Goal: Transaction & Acquisition: Purchase product/service

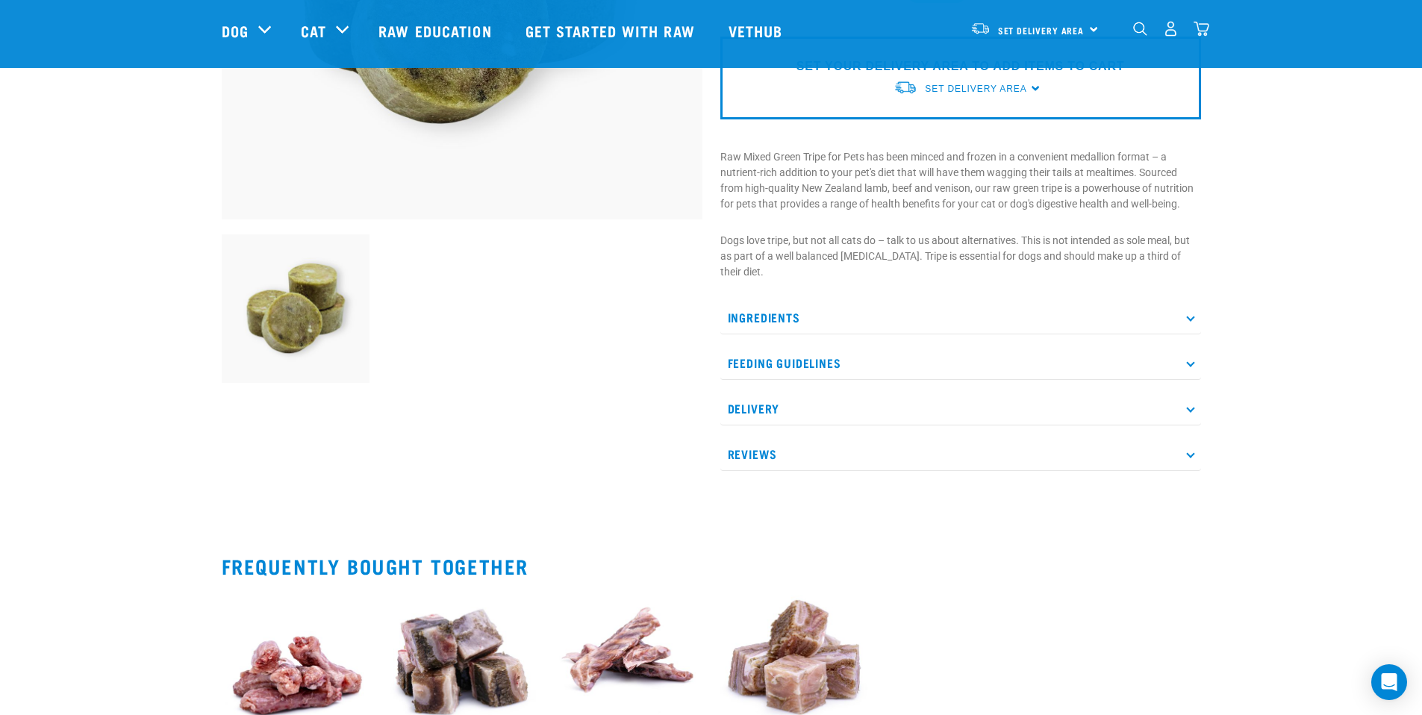
scroll to position [371, 0]
click at [811, 408] on p "Delivery" at bounding box center [960, 408] width 481 height 34
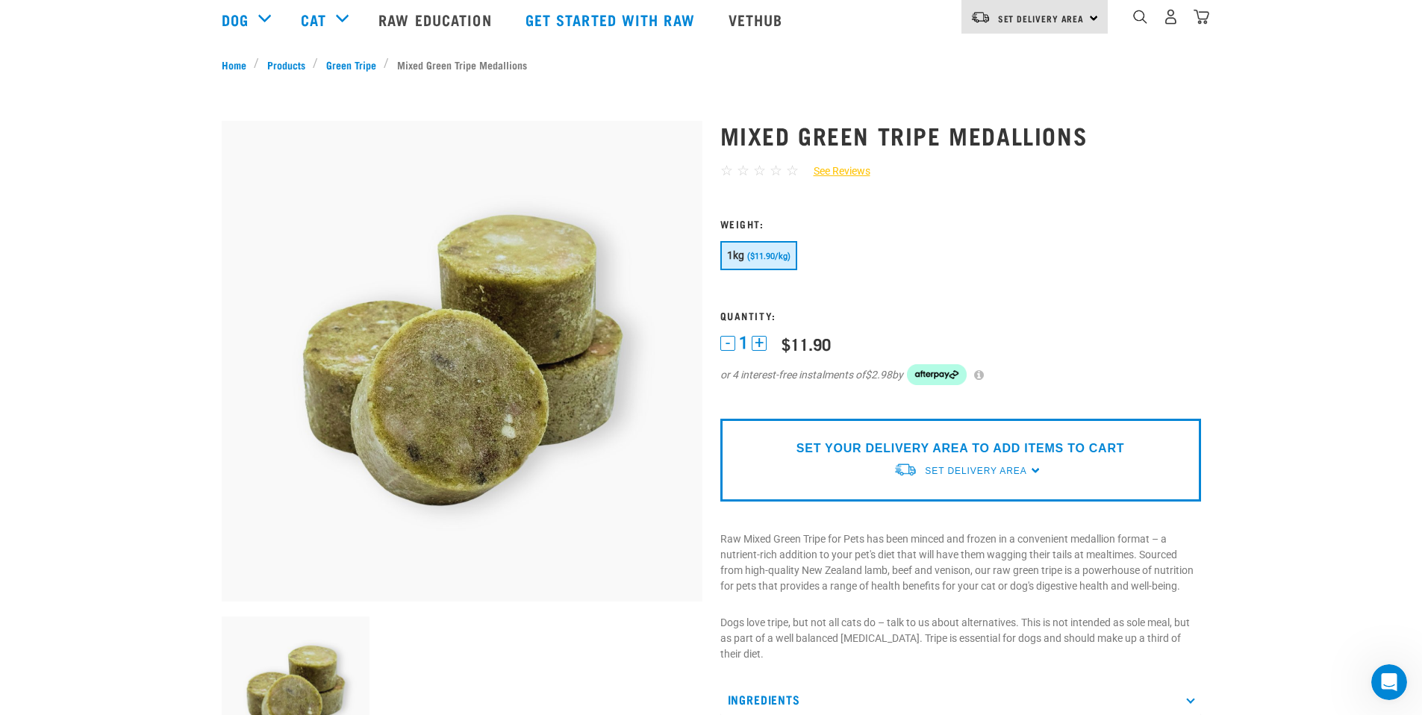
scroll to position [0, 0]
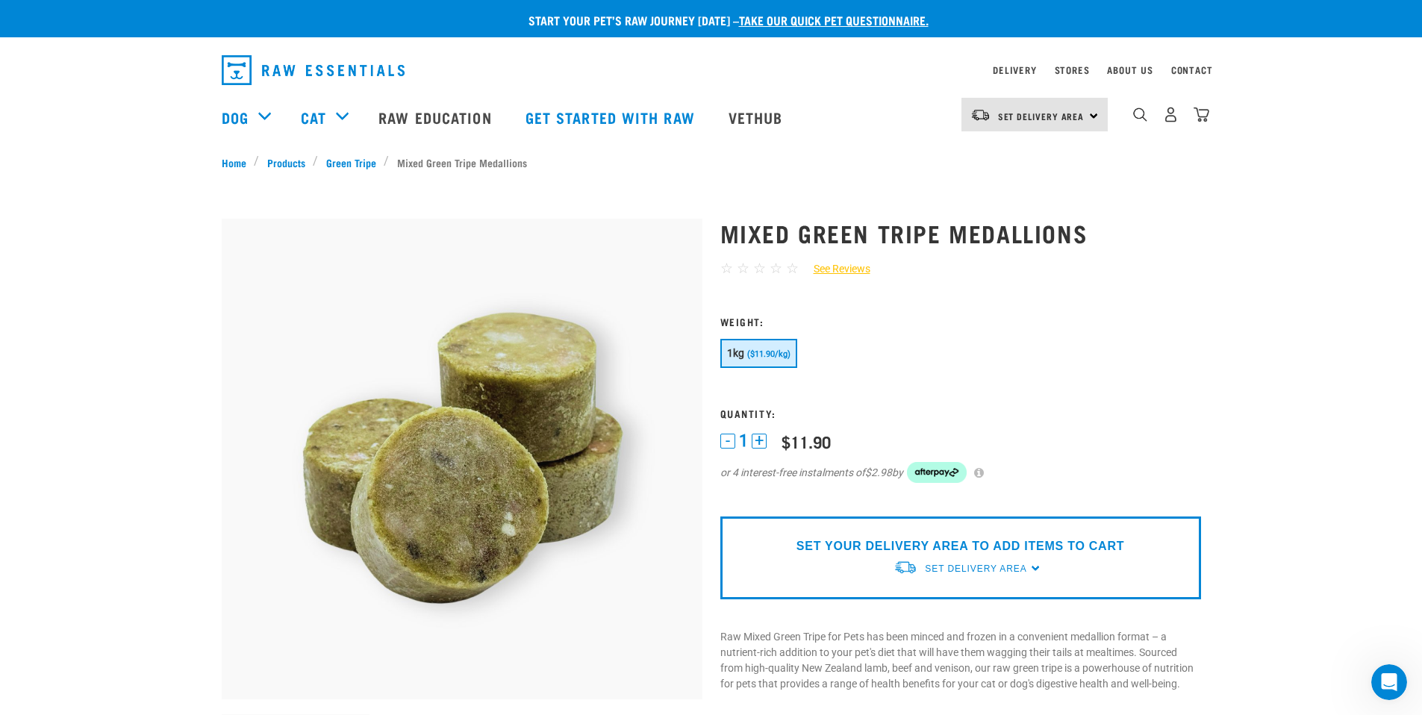
click at [761, 440] on button "+" at bounding box center [759, 441] width 15 height 15
click at [1017, 570] on span "Set Delivery Area" at bounding box center [976, 569] width 102 height 10
click at [932, 604] on link "[GEOGRAPHIC_DATA]" at bounding box center [968, 603] width 149 height 25
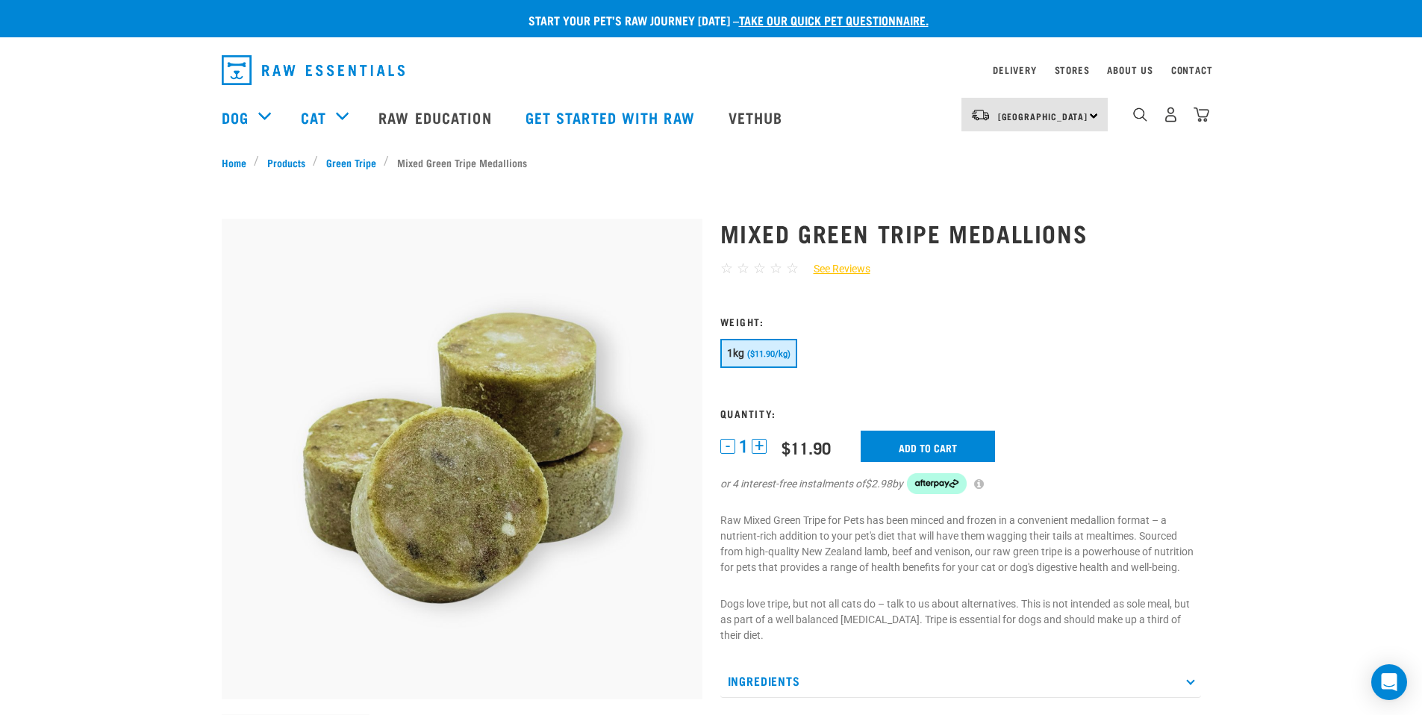
click at [762, 447] on button "+" at bounding box center [759, 446] width 15 height 15
click at [933, 443] on input "Add to cart" at bounding box center [928, 446] width 134 height 31
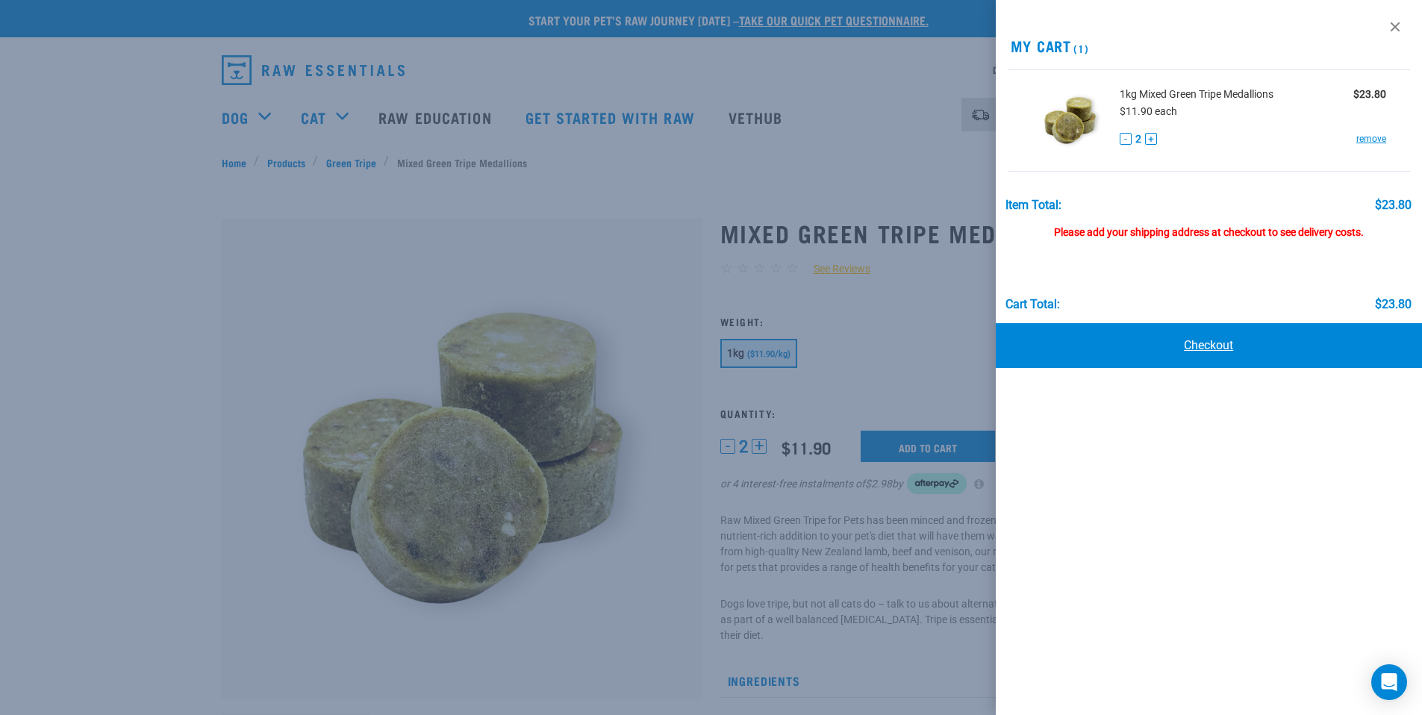
click at [1204, 349] on link "Checkout" at bounding box center [1209, 345] width 427 height 45
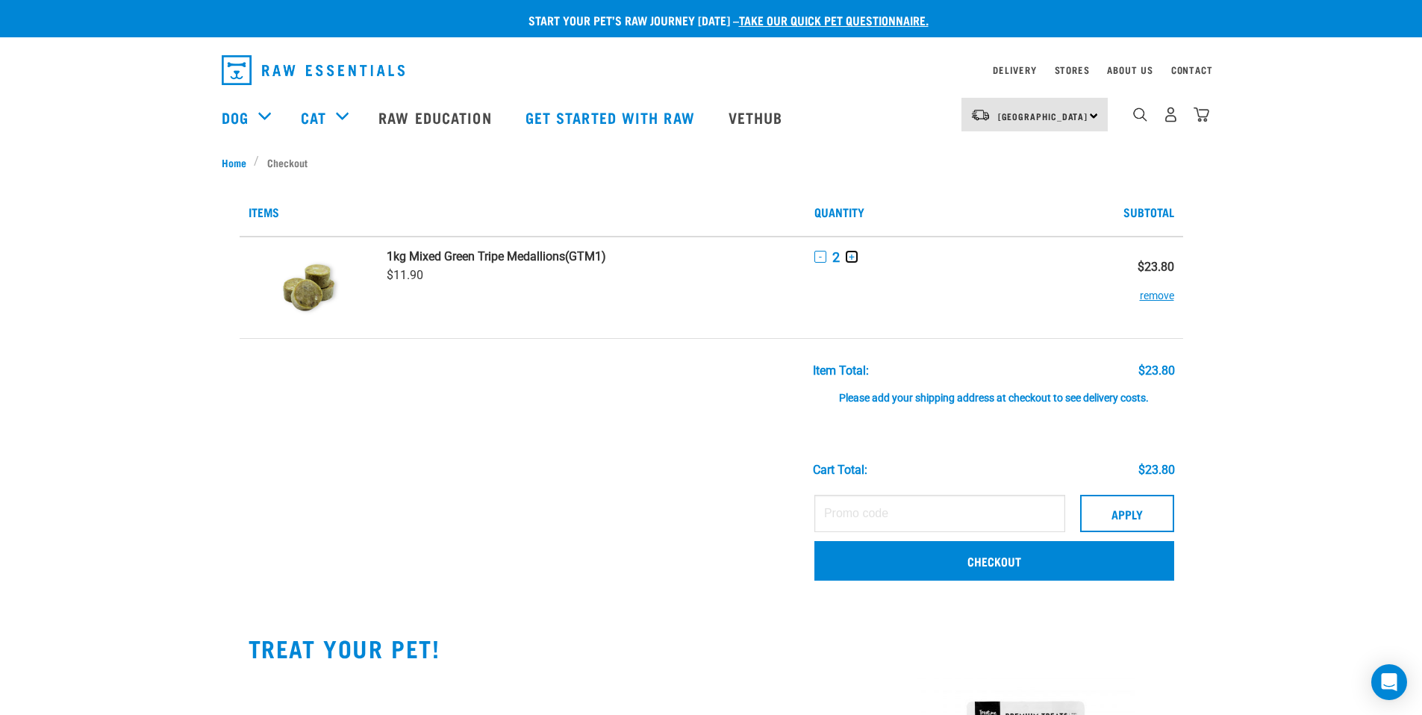
click at [853, 257] on button "+" at bounding box center [852, 257] width 12 height 12
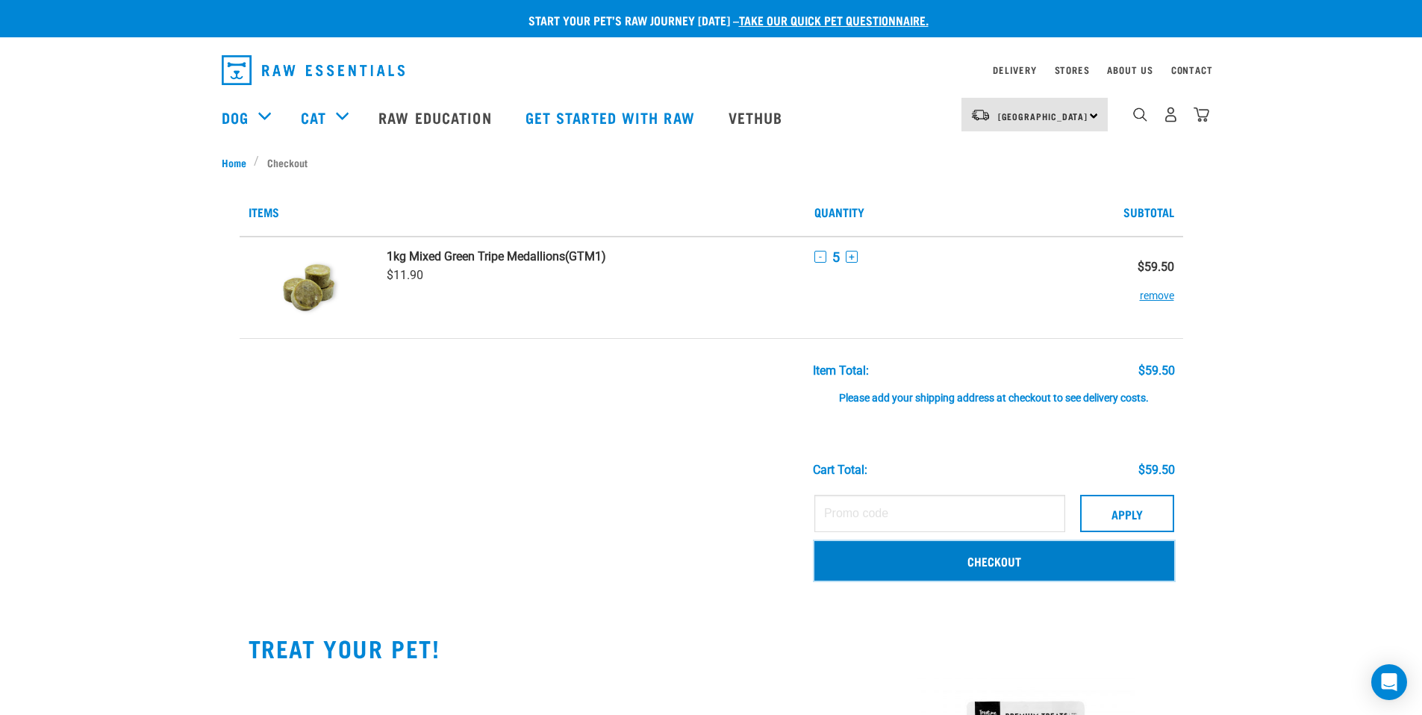
click at [1102, 564] on link "Checkout" at bounding box center [995, 560] width 360 height 39
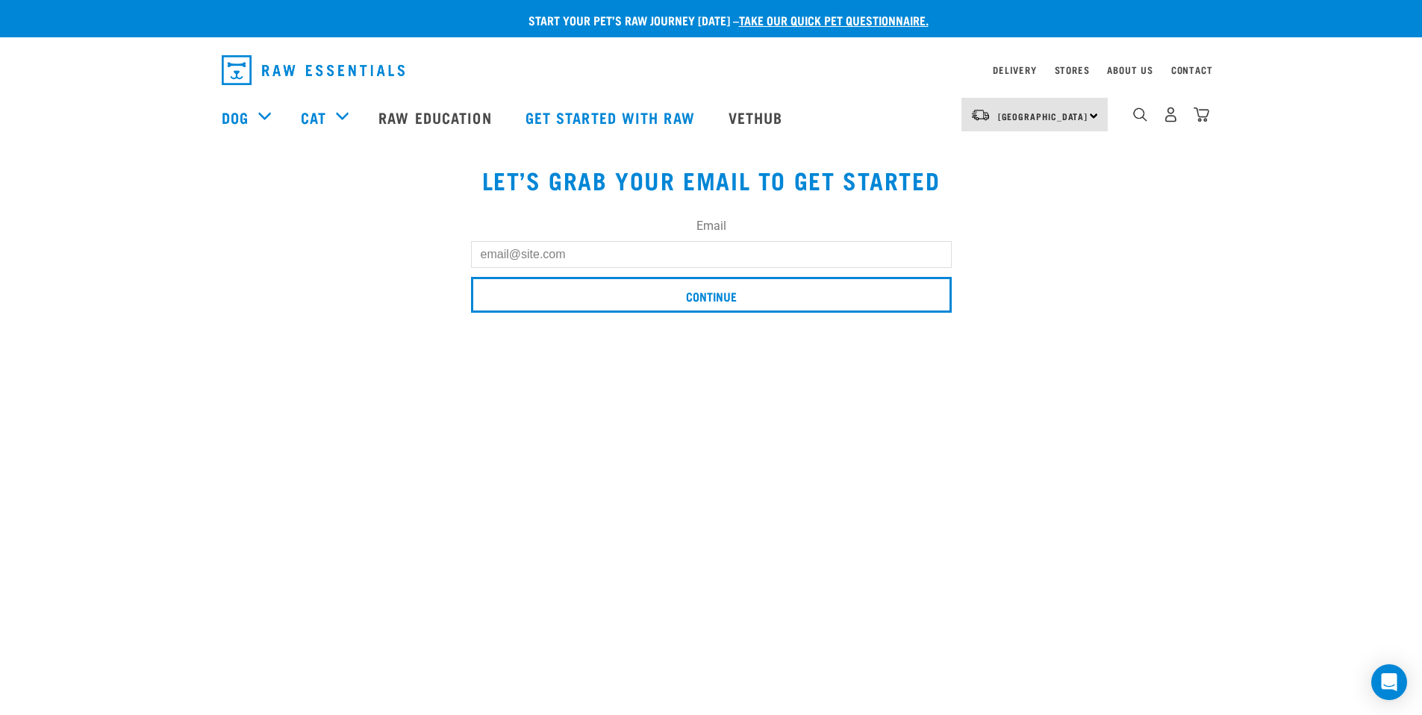
click at [751, 255] on input "Email" at bounding box center [711, 254] width 481 height 27
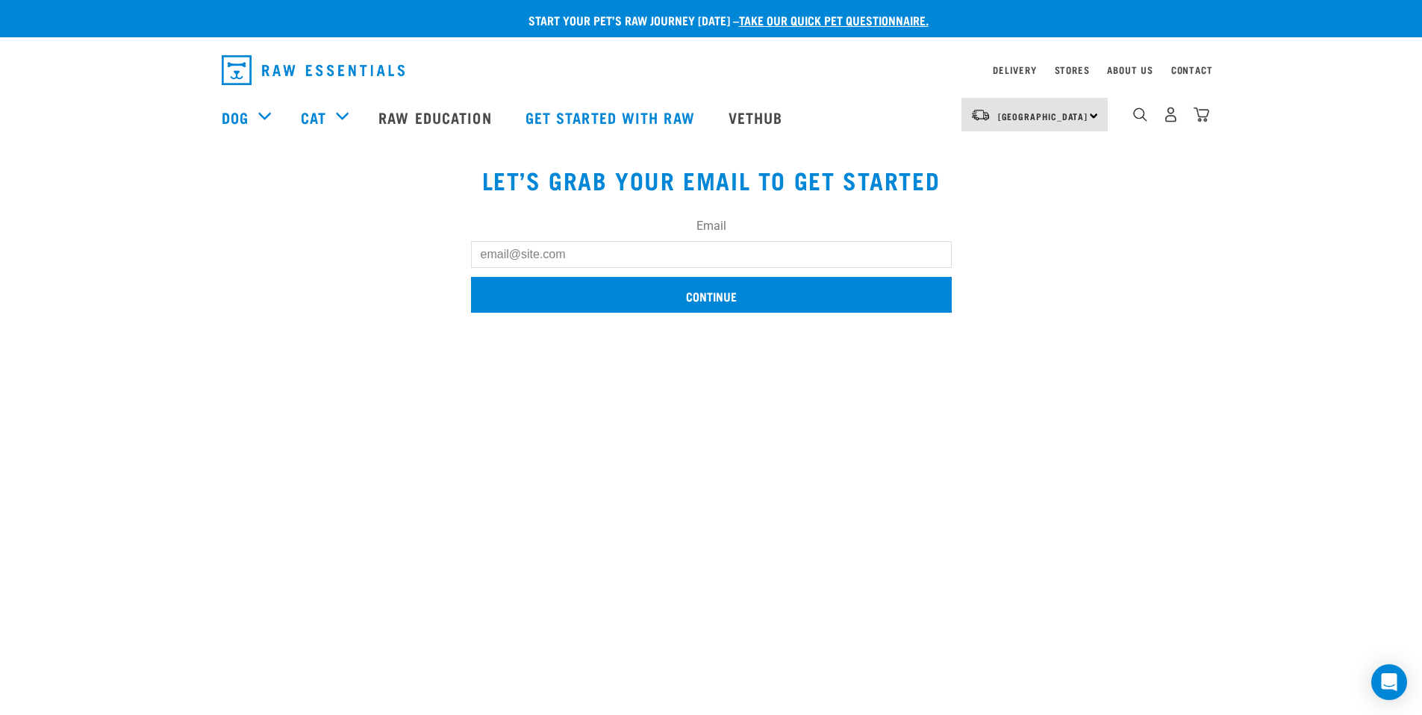
type input "anitaevans55@xtra.co.nz"
click at [767, 293] on input "Continue" at bounding box center [711, 295] width 481 height 36
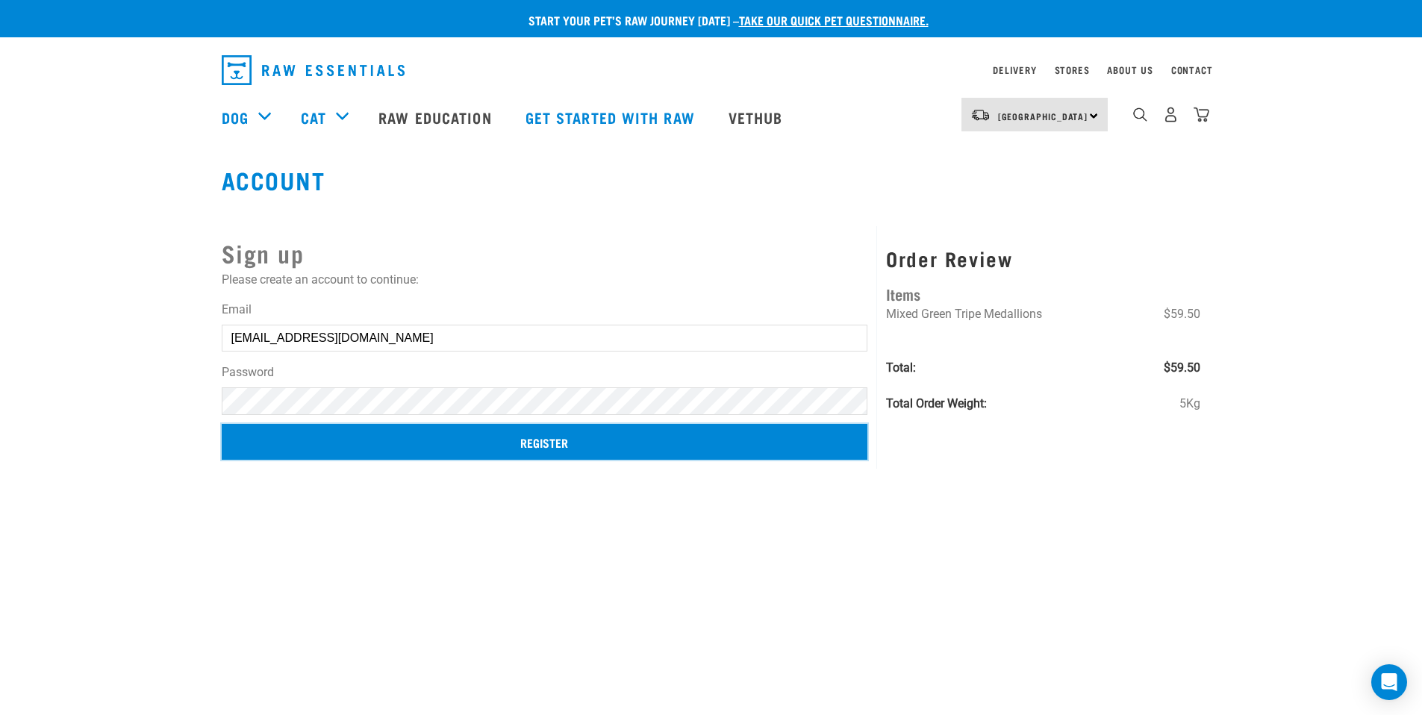
click at [563, 443] on input "Register" at bounding box center [545, 442] width 647 height 36
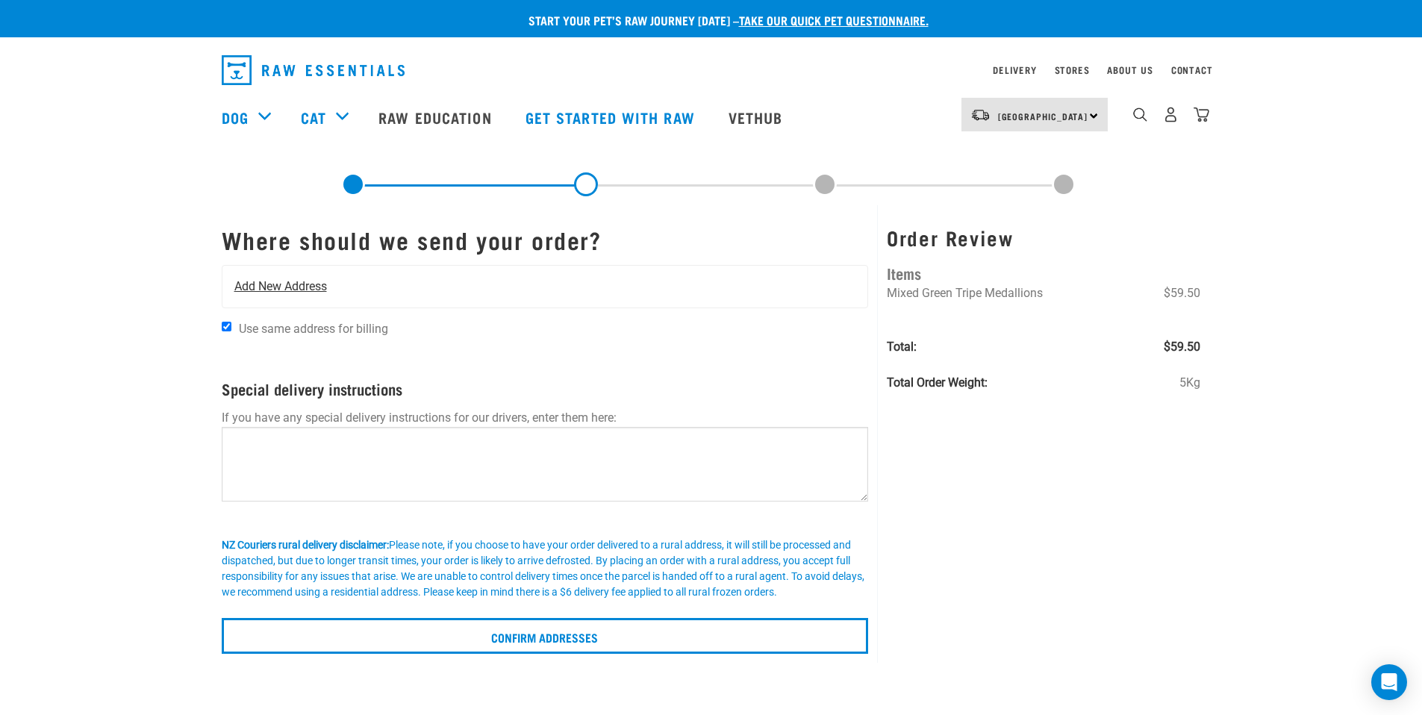
click at [503, 289] on div "Add New Address" at bounding box center [545, 287] width 646 height 42
click at [302, 287] on span "Add New Address" at bounding box center [280, 287] width 93 height 18
click at [368, 284] on div "Add New Address" at bounding box center [545, 287] width 646 height 42
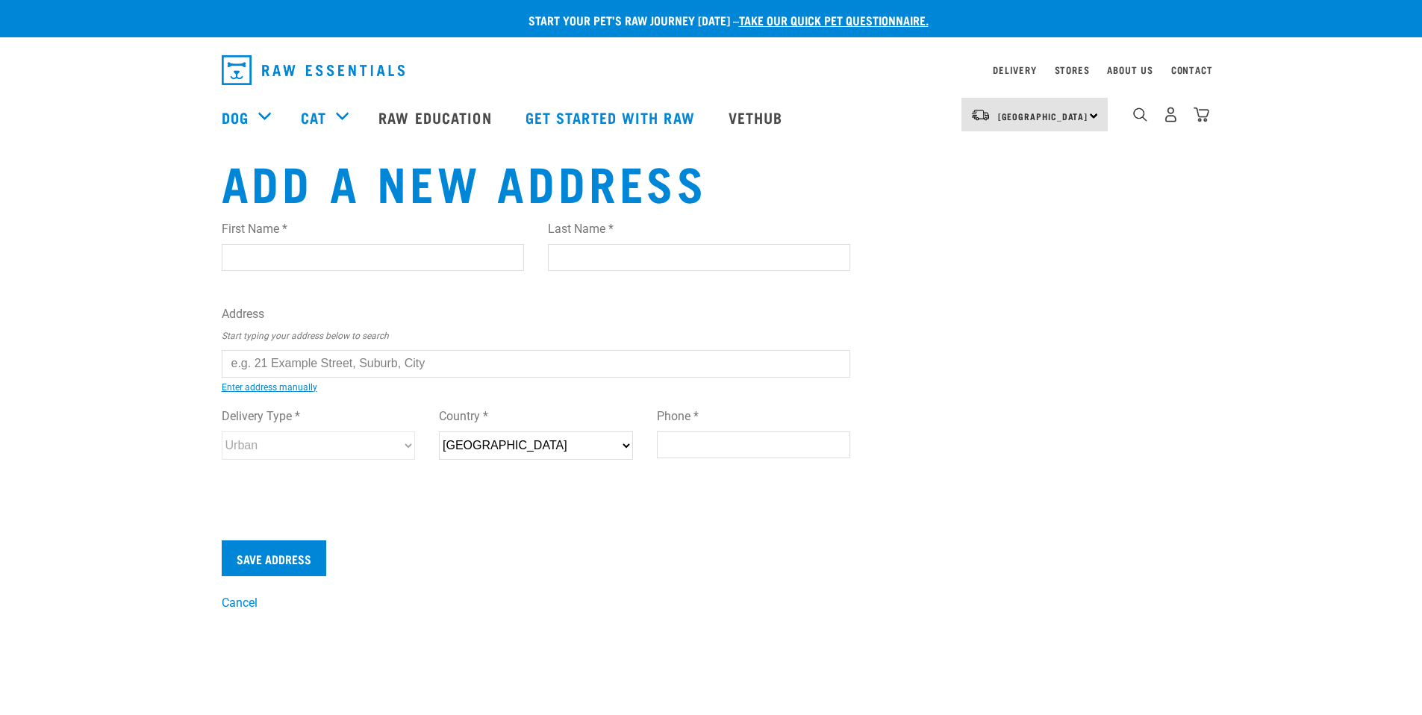
click at [317, 254] on input "First Name *" at bounding box center [373, 257] width 302 height 27
type input "Anita"
type input "Geeves"
type input "[STREET_ADDRESS]"
type input "Porirua"
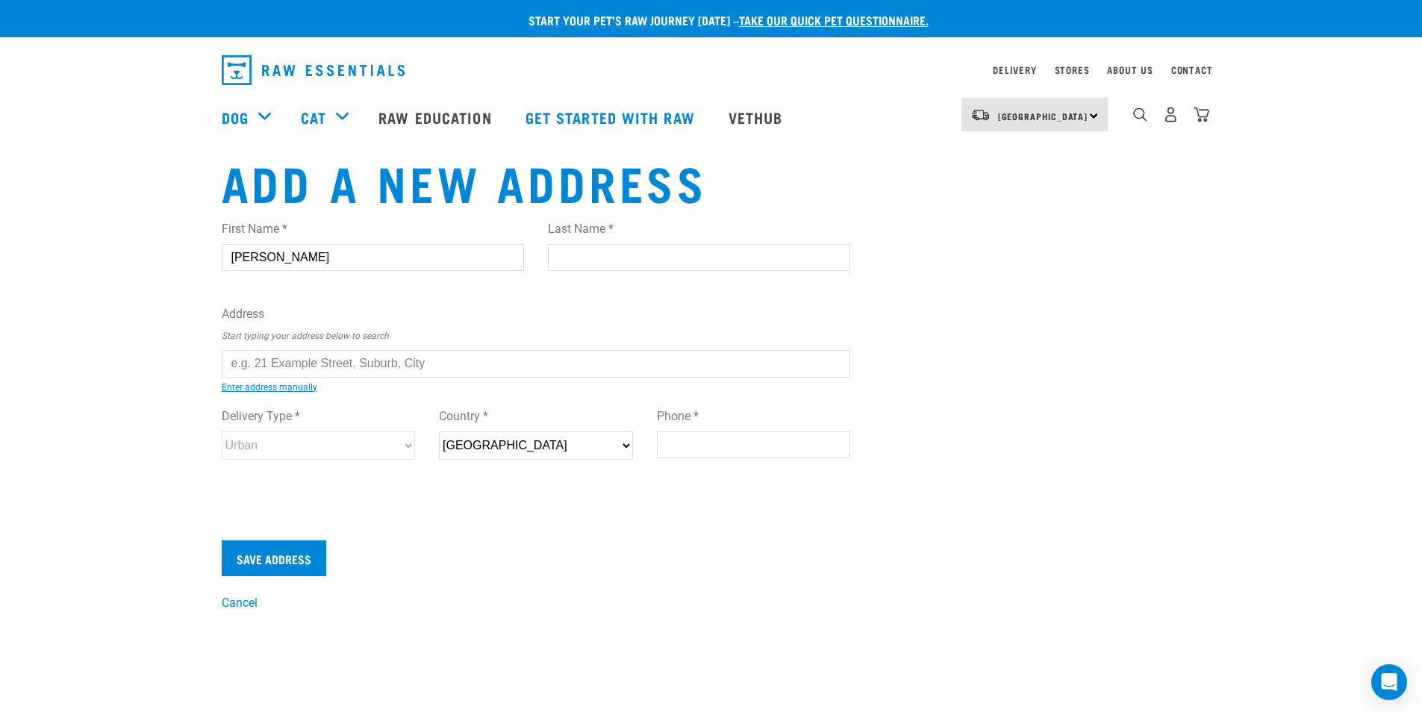
type input "5381"
type input "021563287"
click at [341, 364] on input "text" at bounding box center [536, 363] width 629 height 27
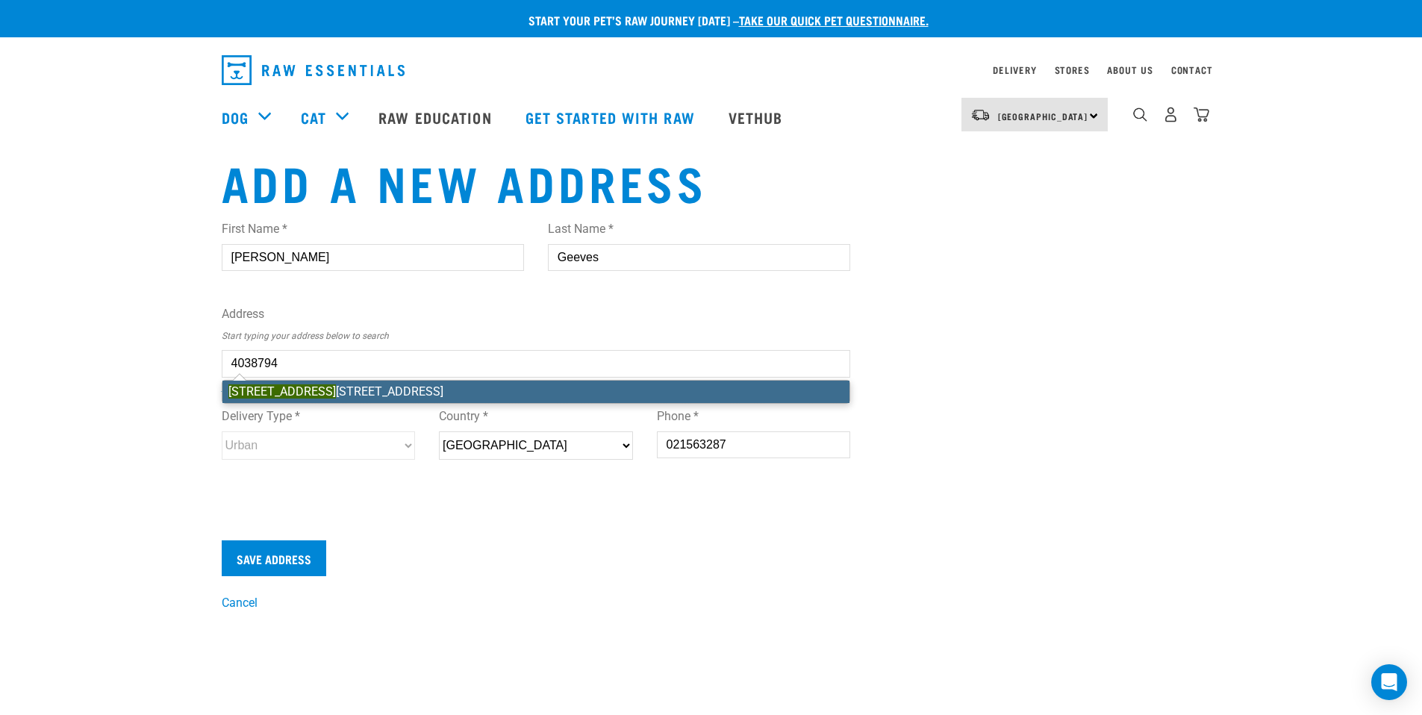
click at [346, 387] on li "452A Paremata Road , RD 1, Porirua 5381" at bounding box center [536, 392] width 628 height 22
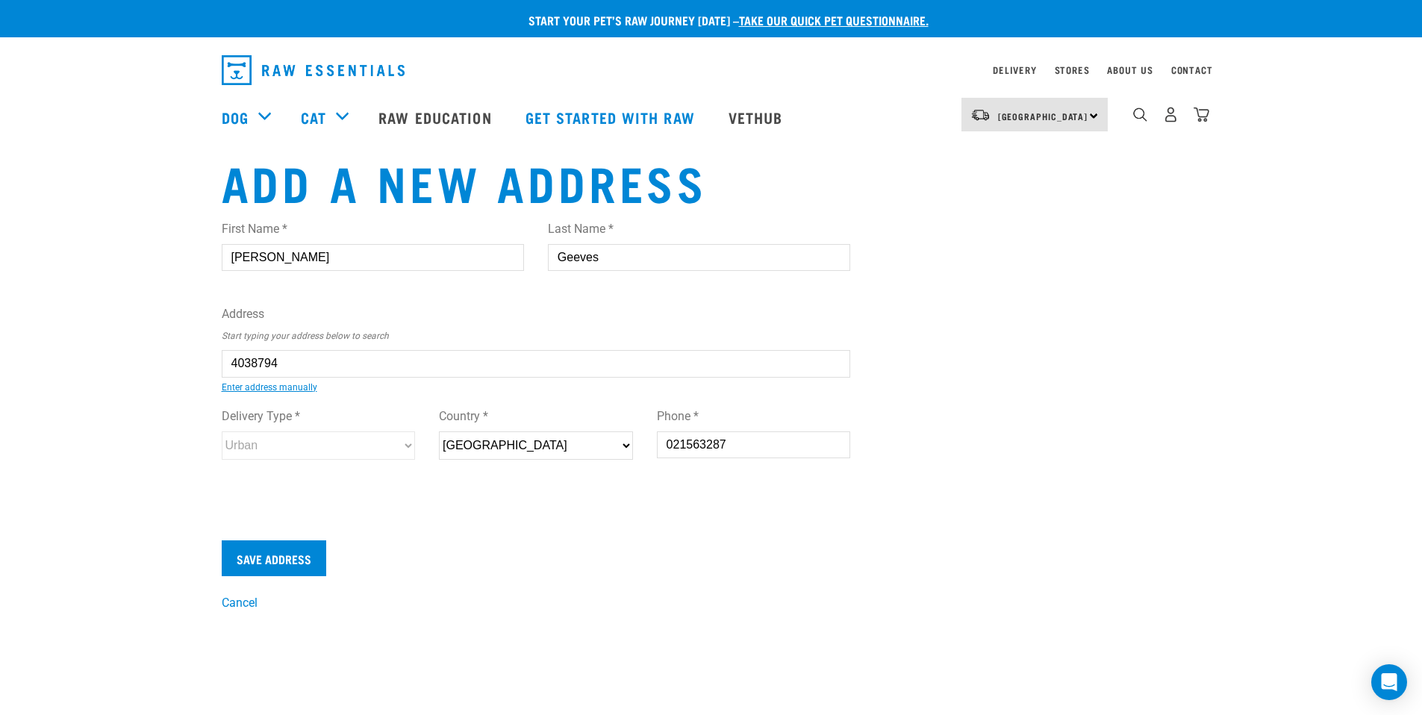
type input "452A Paremata Road, RD 1, Porirua 5381"
type input "RD 1"
type input "Porirua"
type input "Wellington"
select select "WGN"
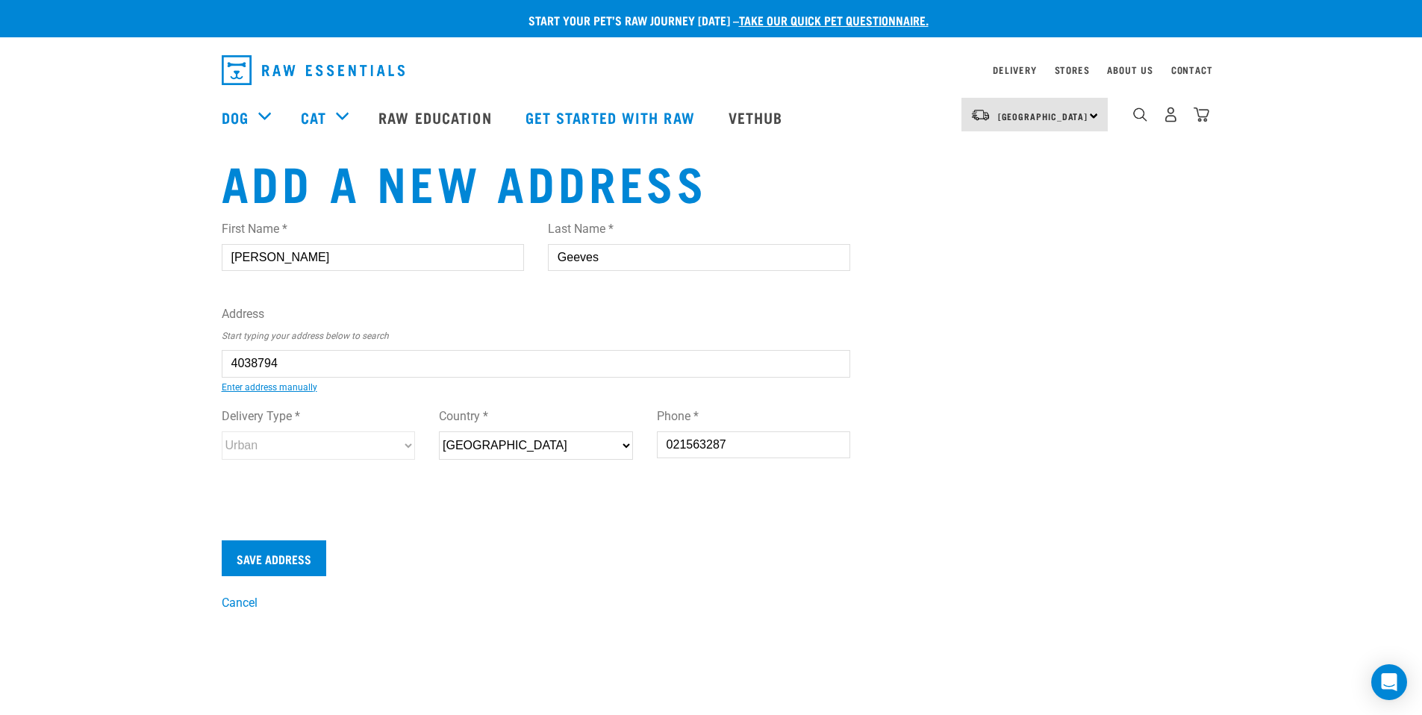
select select "Rural"
type input "452A Paremata Road, RD 1, Porirua 5381"
click at [286, 564] on input "Save Address" at bounding box center [274, 559] width 105 height 36
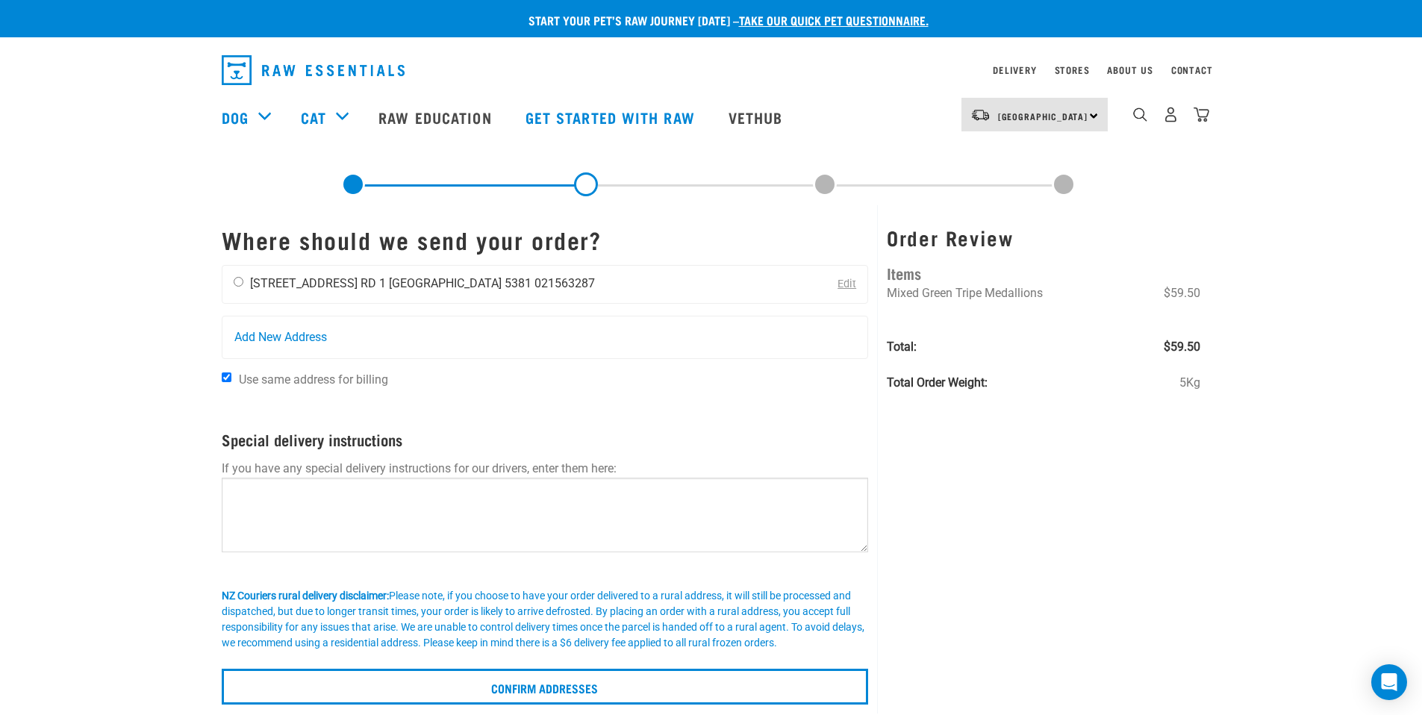
click at [240, 279] on input "radio" at bounding box center [239, 282] width 10 height 10
radio input "true"
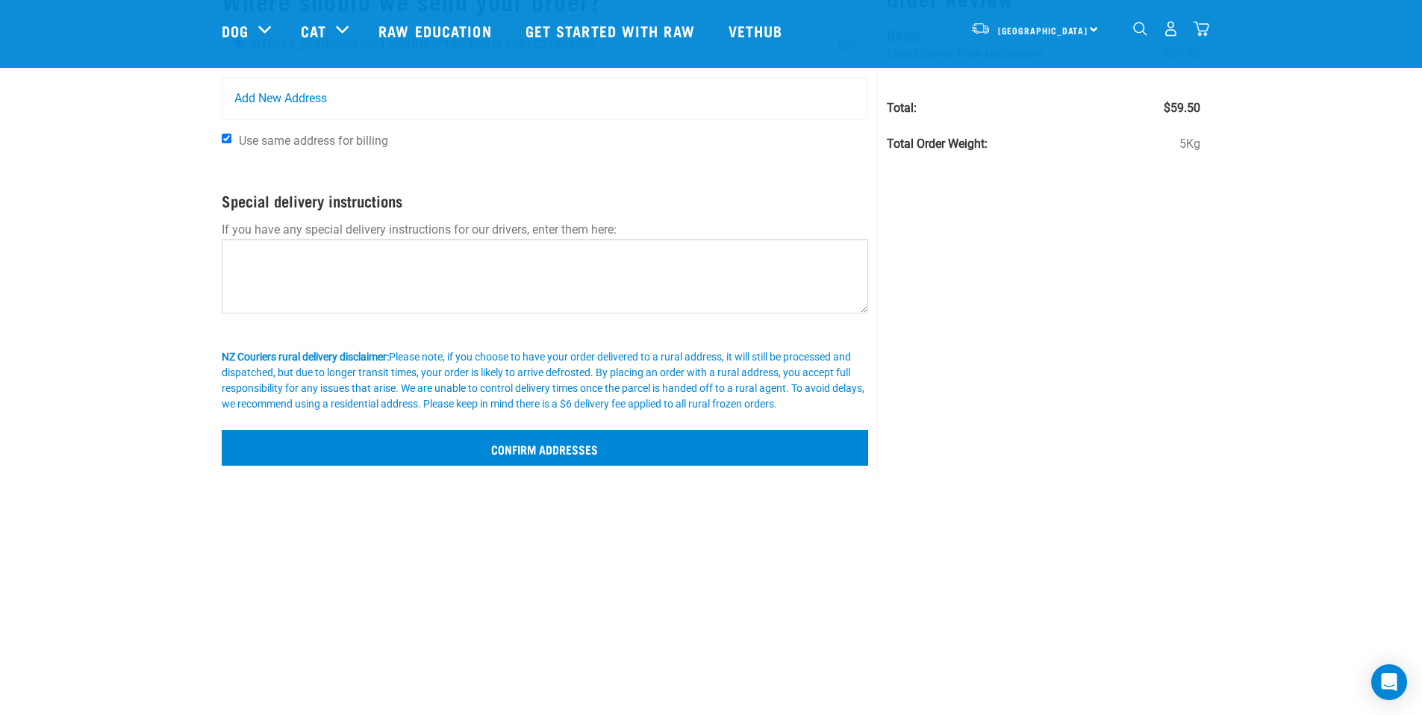
scroll to position [135, 0]
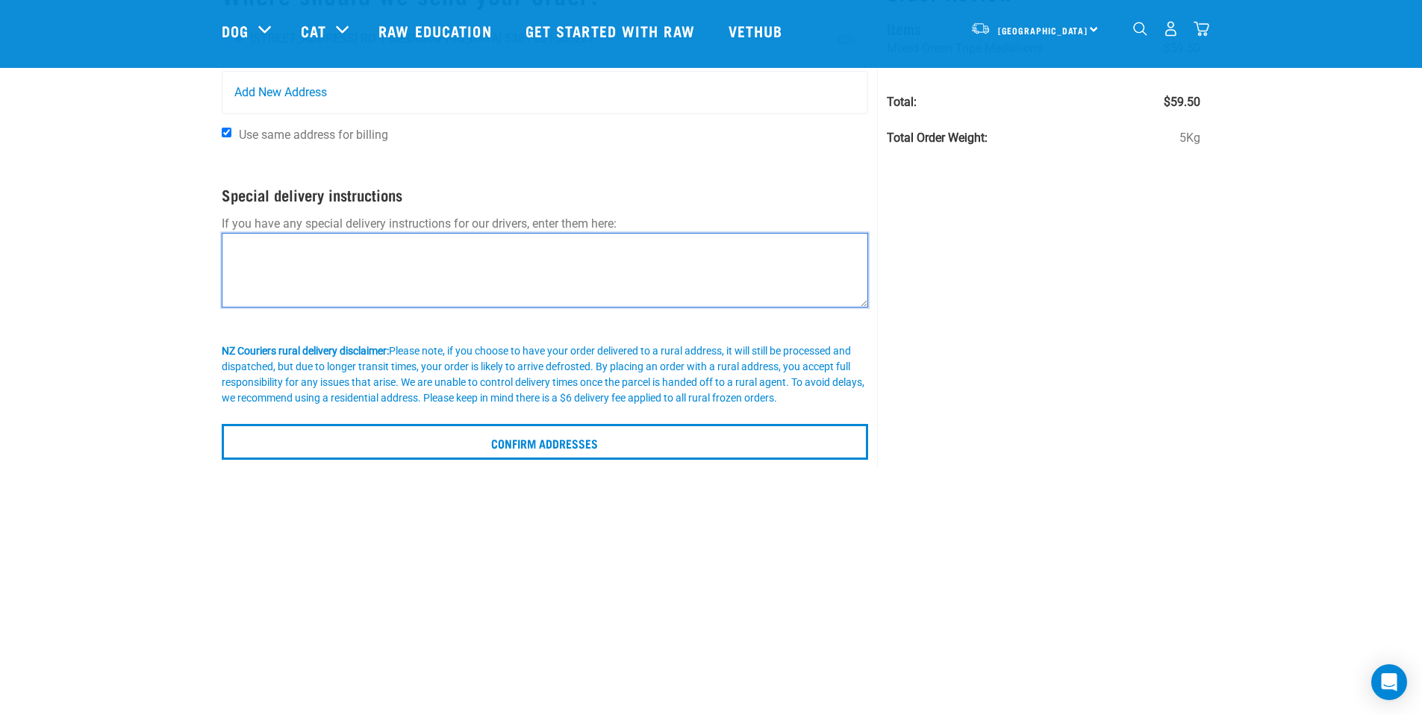
click at [445, 263] on textarea at bounding box center [545, 270] width 647 height 75
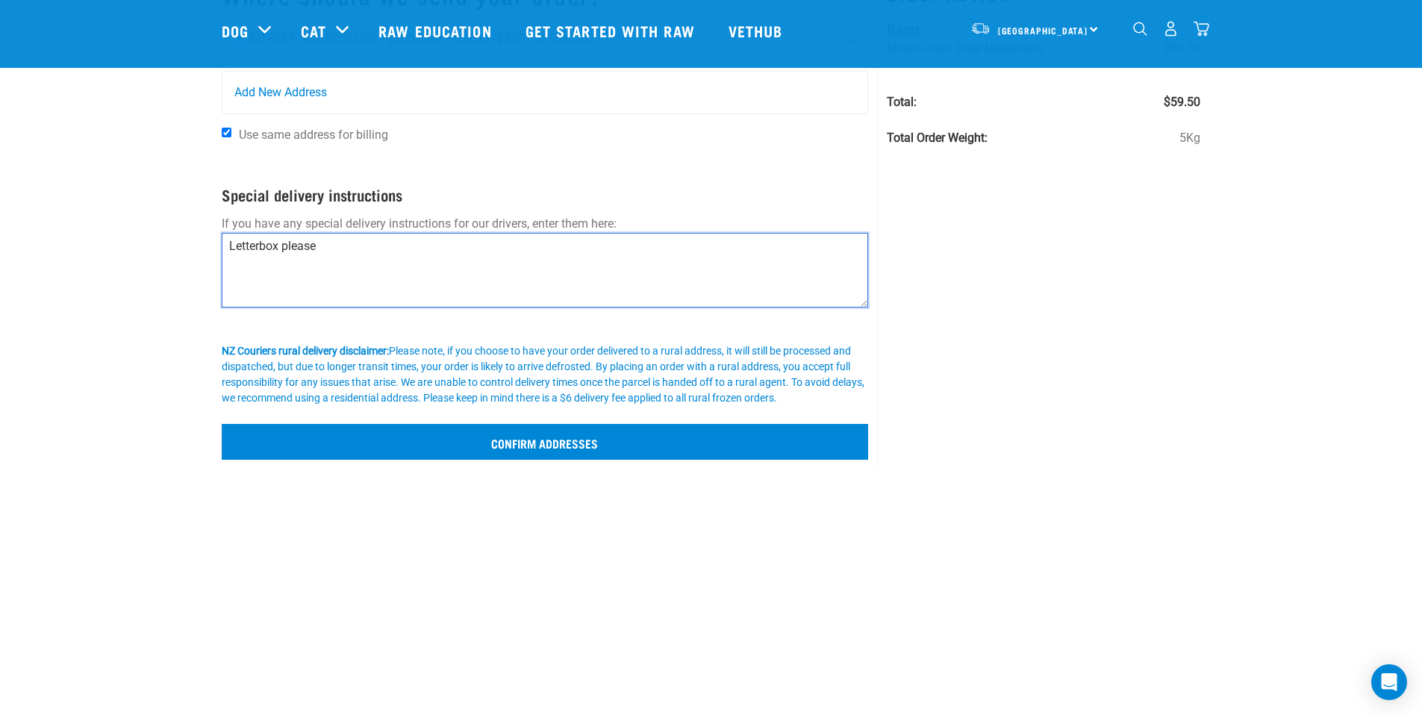
type textarea "Letterbox please"
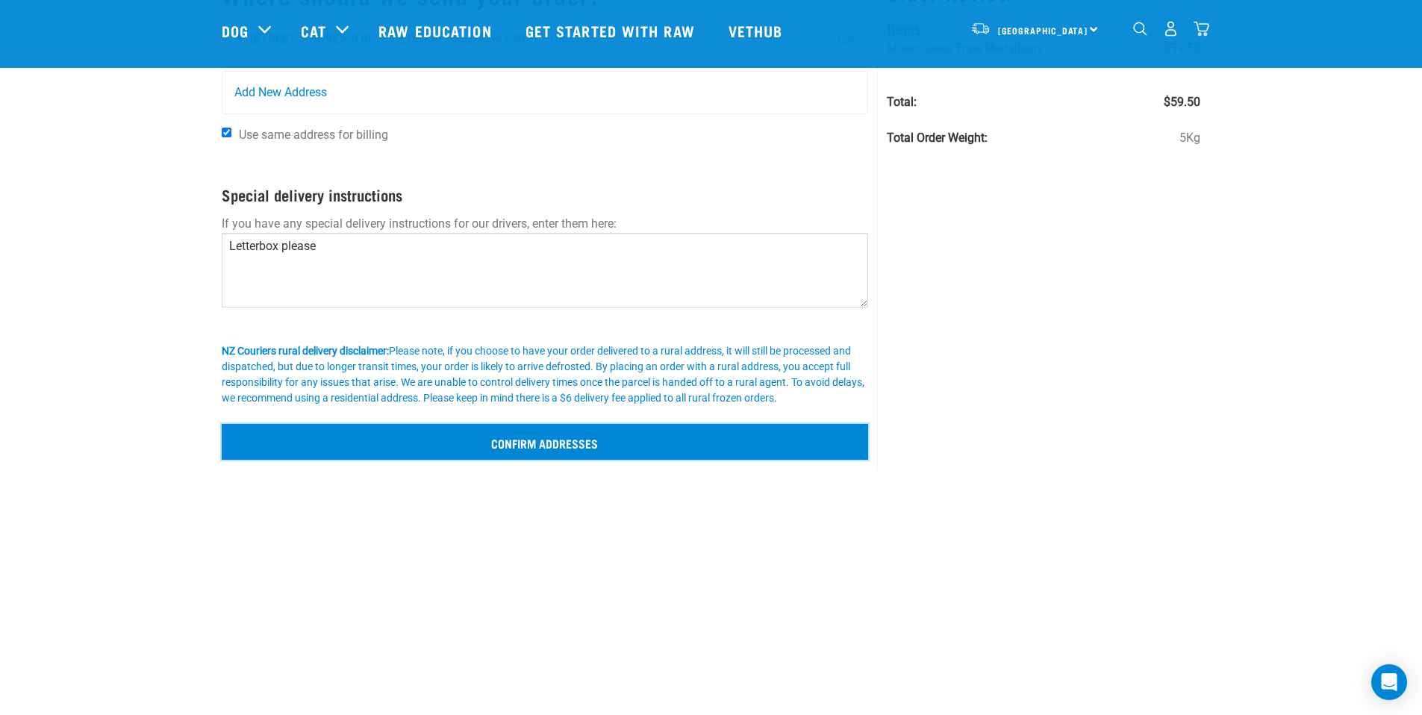
click at [599, 442] on input "Confirm addresses" at bounding box center [545, 442] width 647 height 36
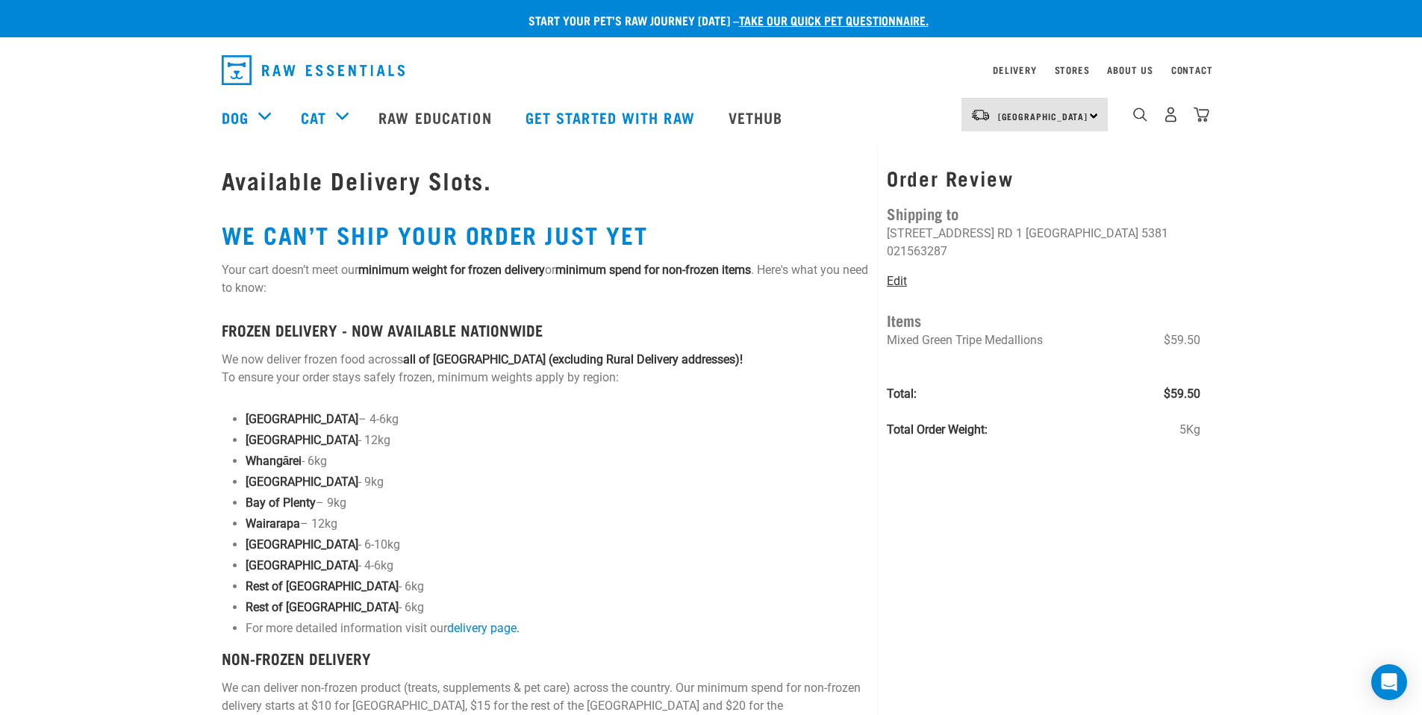
click at [898, 274] on link "Edit" at bounding box center [897, 281] width 20 height 14
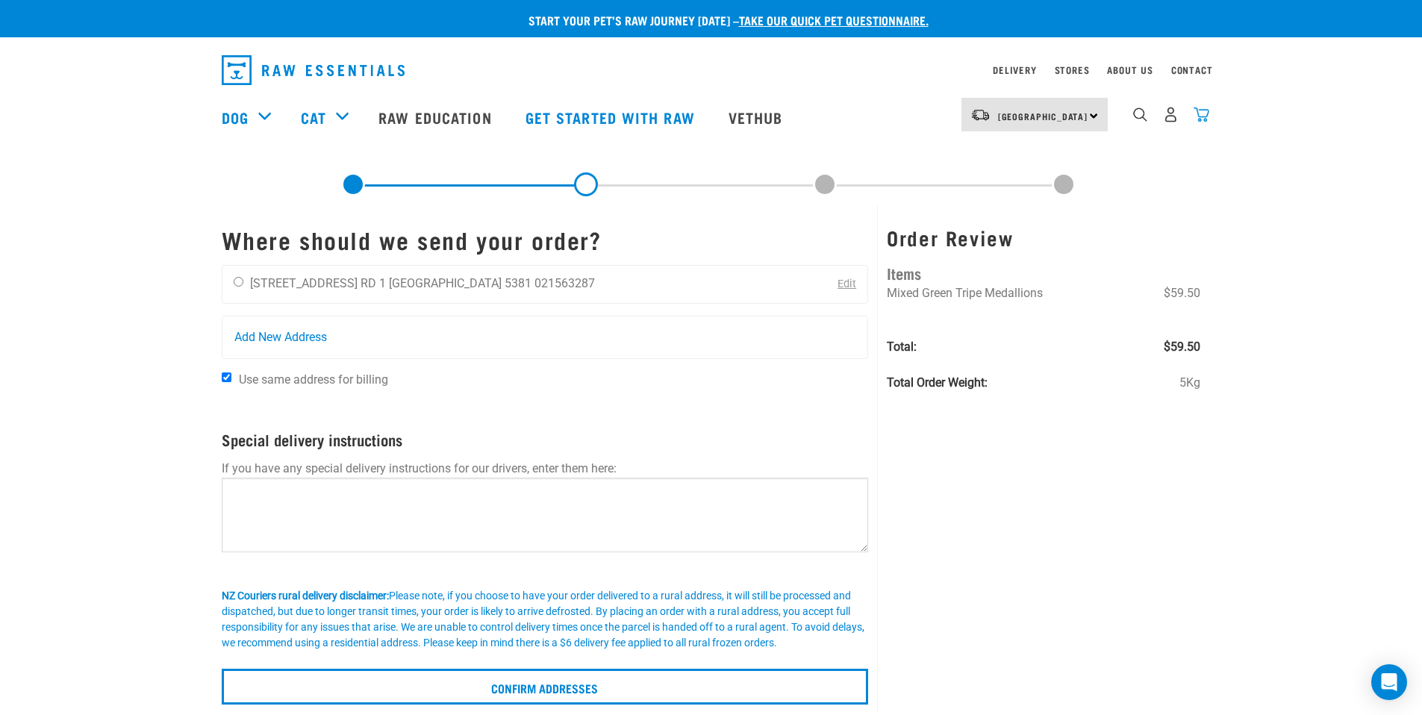
click at [1203, 120] on img "dropdown navigation" at bounding box center [1202, 115] width 16 height 16
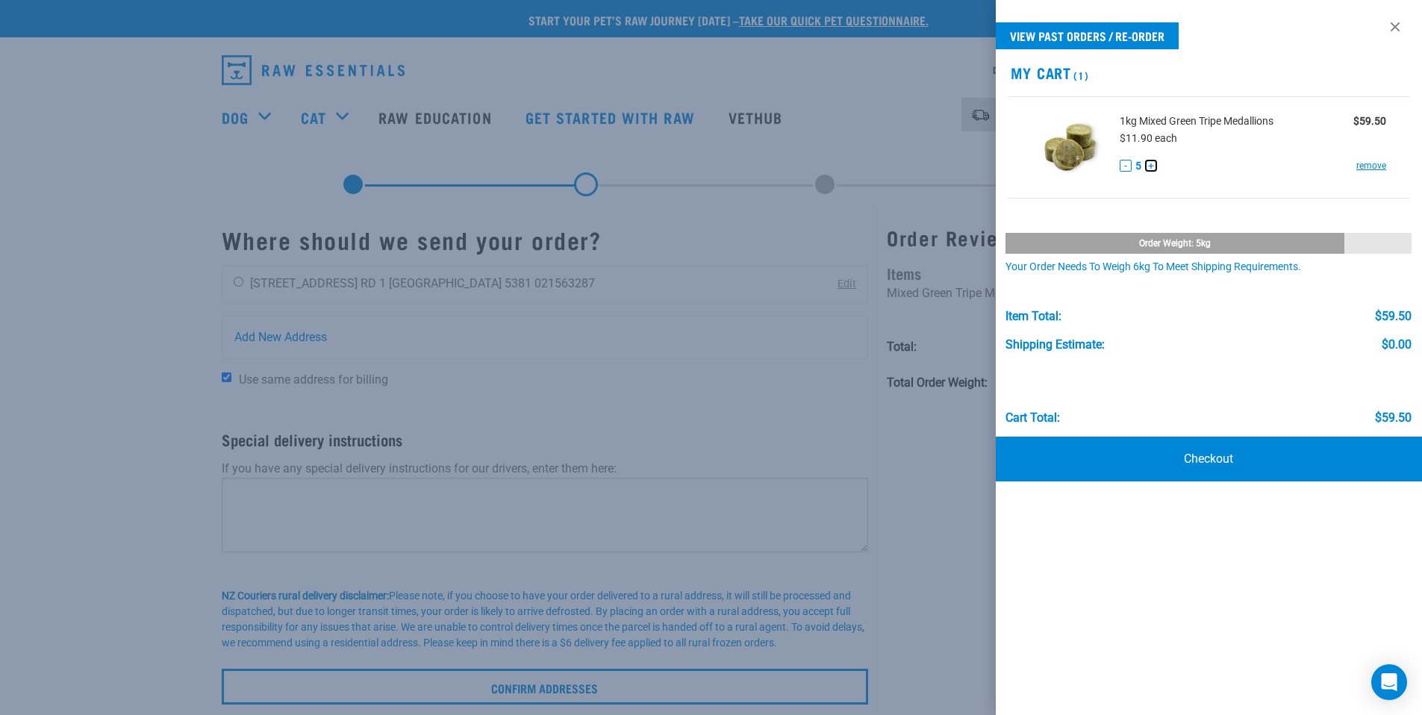
click at [1153, 166] on button "+" at bounding box center [1151, 166] width 12 height 12
click at [1218, 462] on link "Checkout" at bounding box center [1209, 459] width 427 height 45
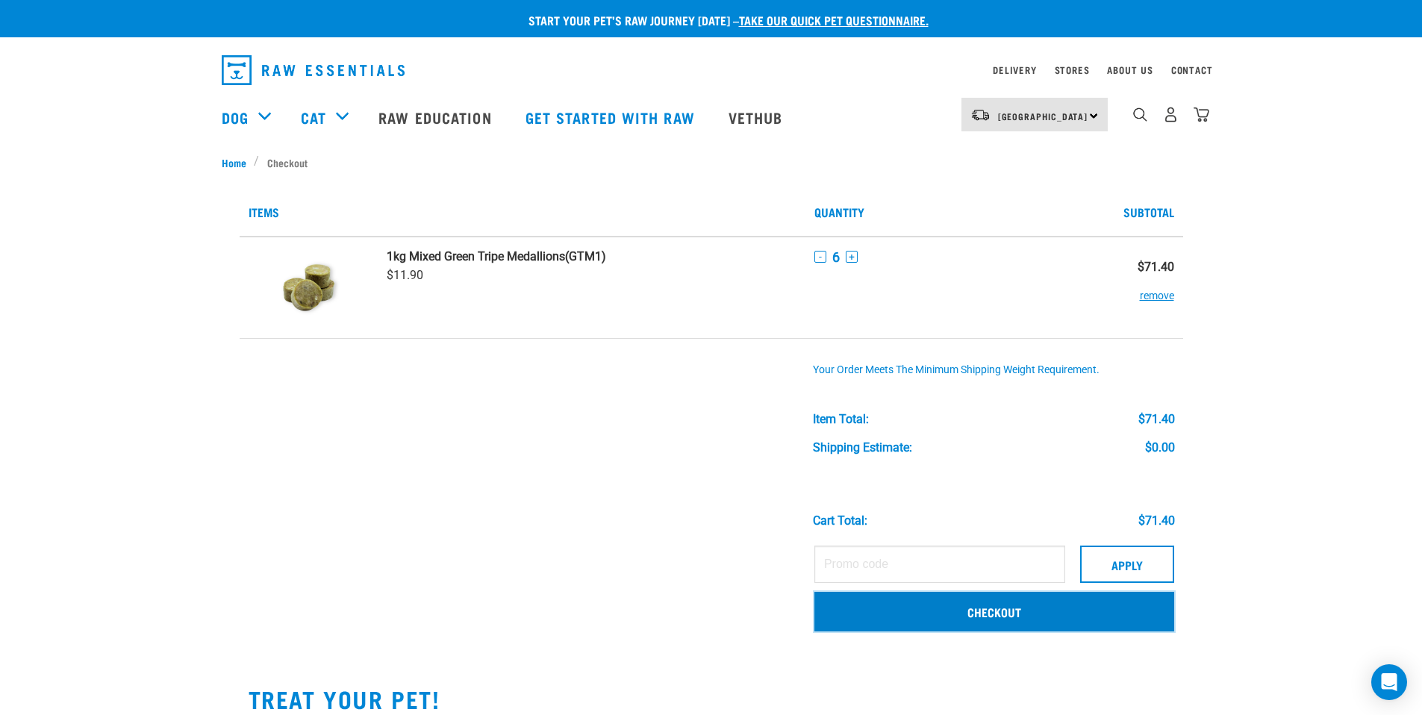
click at [1015, 611] on link "Checkout" at bounding box center [995, 611] width 360 height 39
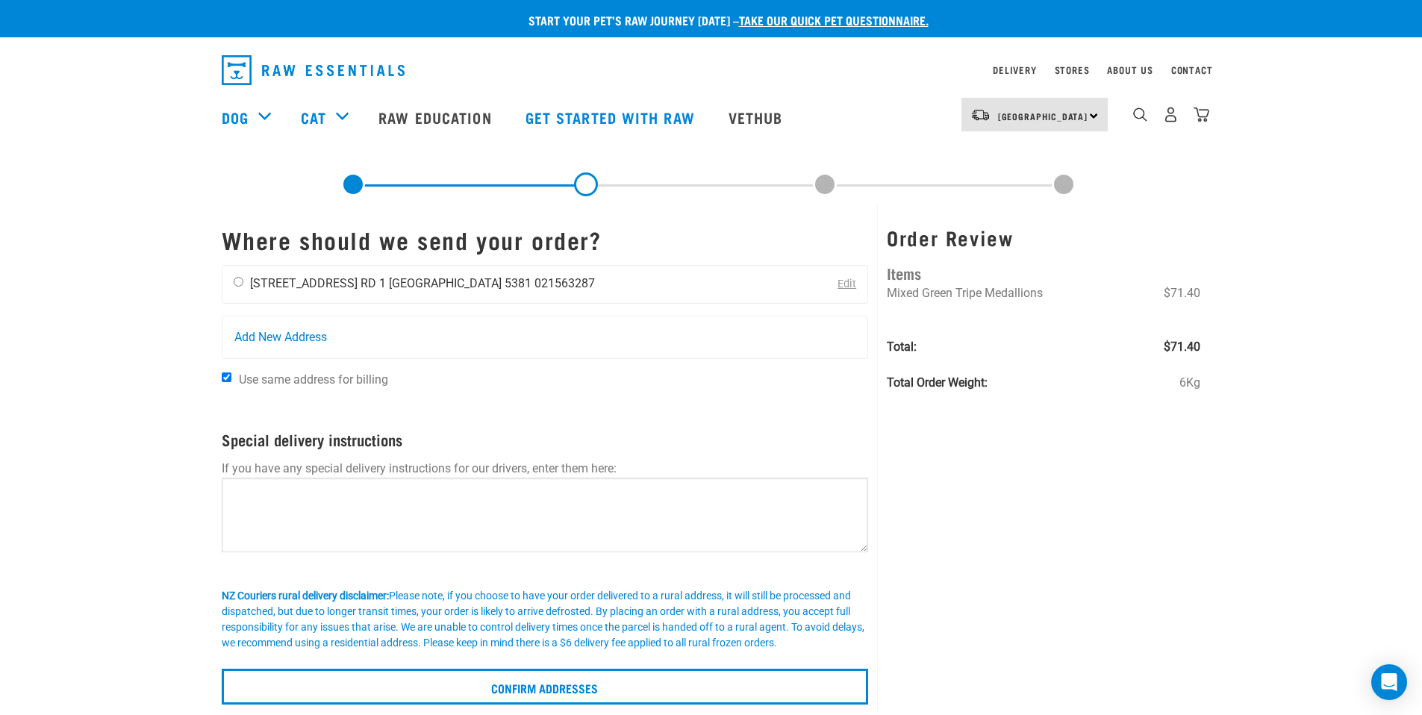
click at [241, 284] on input "radio" at bounding box center [239, 282] width 10 height 10
radio input "true"
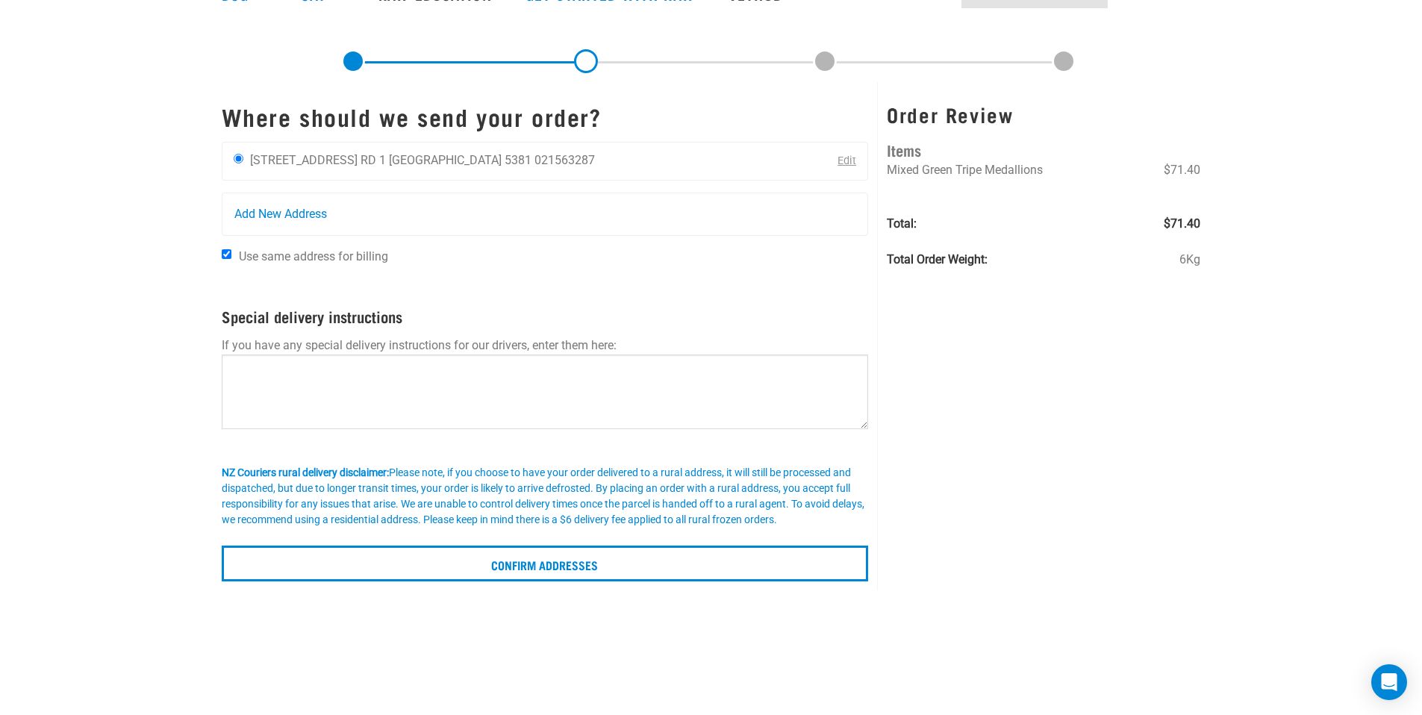
scroll to position [210, 0]
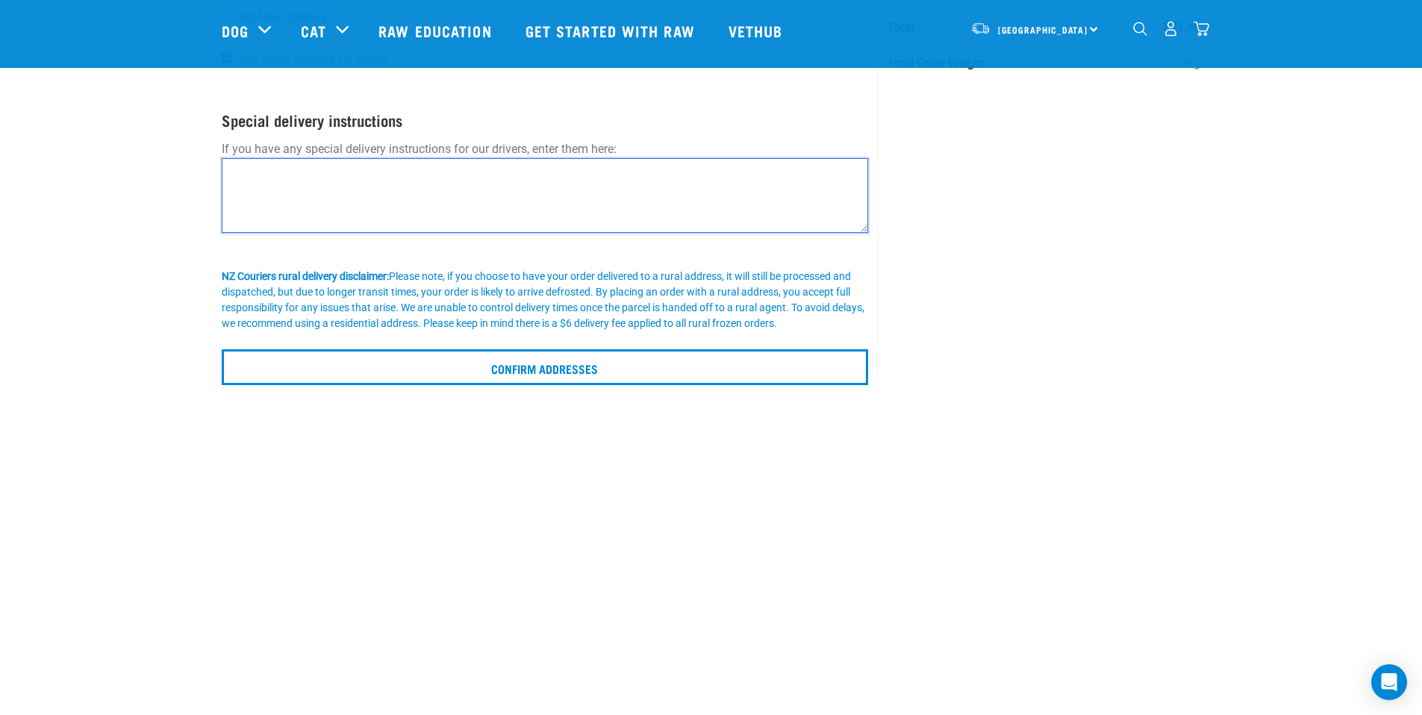
click at [443, 188] on textarea at bounding box center [545, 195] width 647 height 75
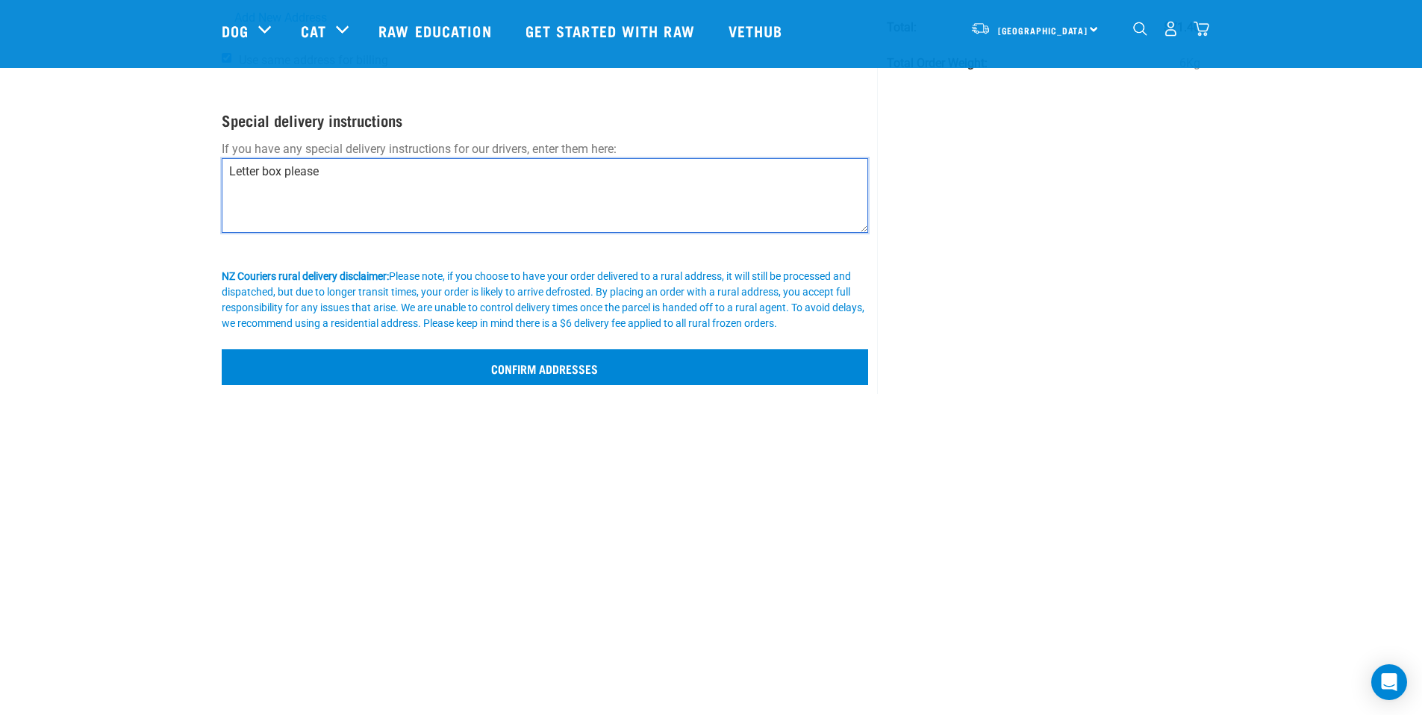
type textarea "Letter box please"
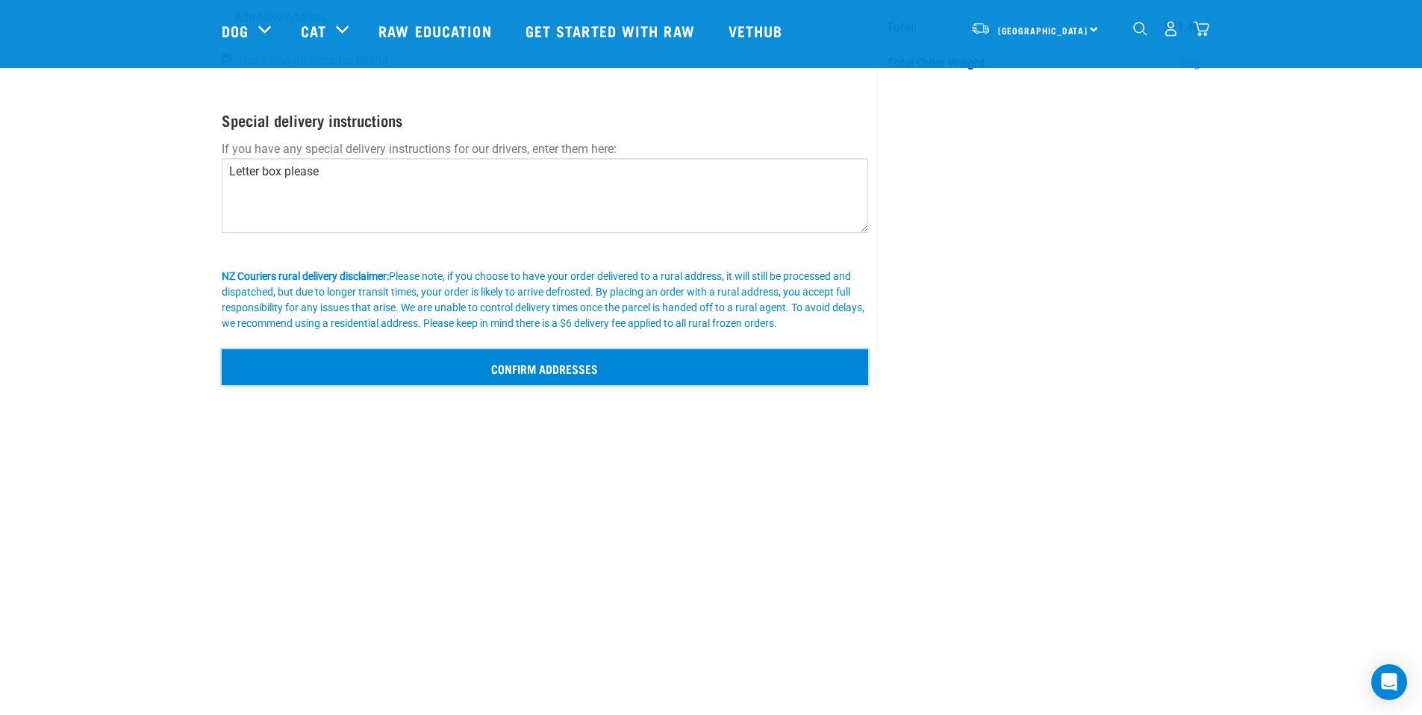
click at [570, 369] on input "Confirm addresses" at bounding box center [545, 367] width 647 height 36
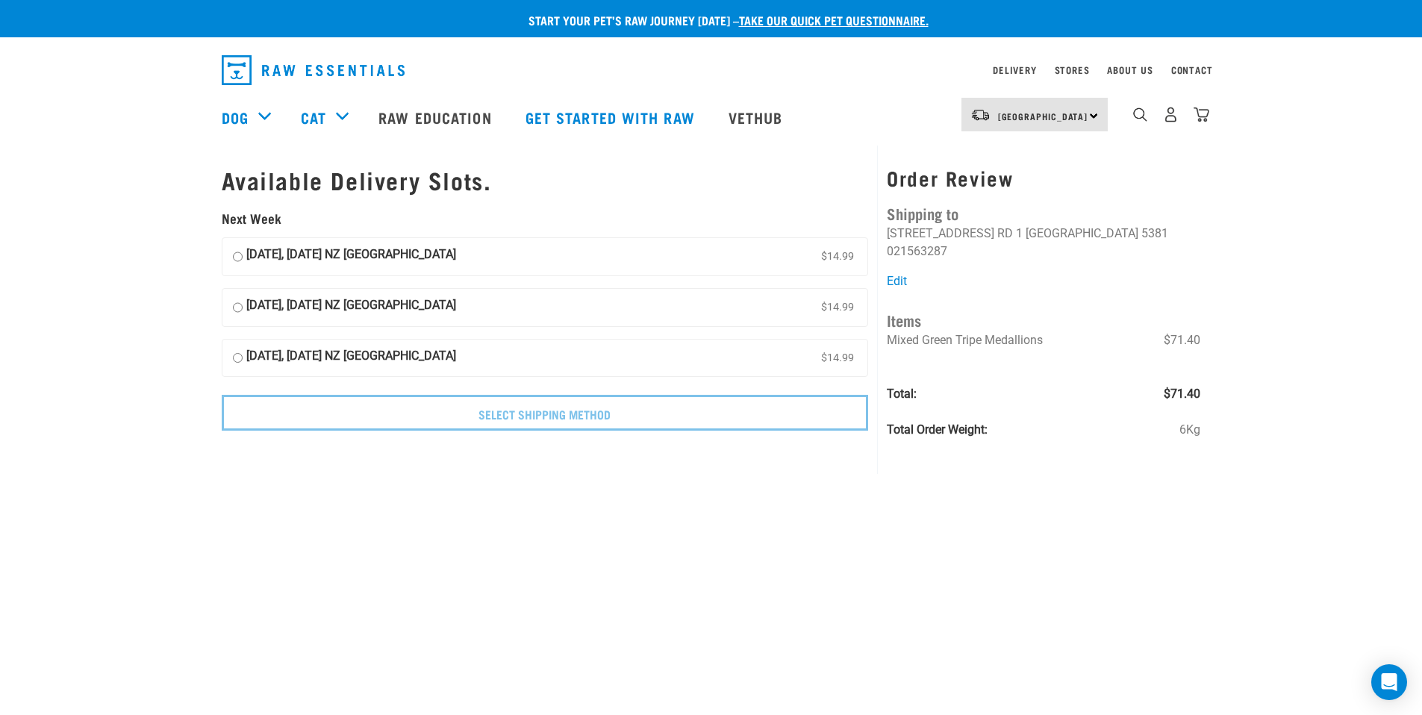
click at [237, 257] on input "[DATE], [DATE] NZ [GEOGRAPHIC_DATA] $14.99" at bounding box center [238, 257] width 10 height 22
radio input "true"
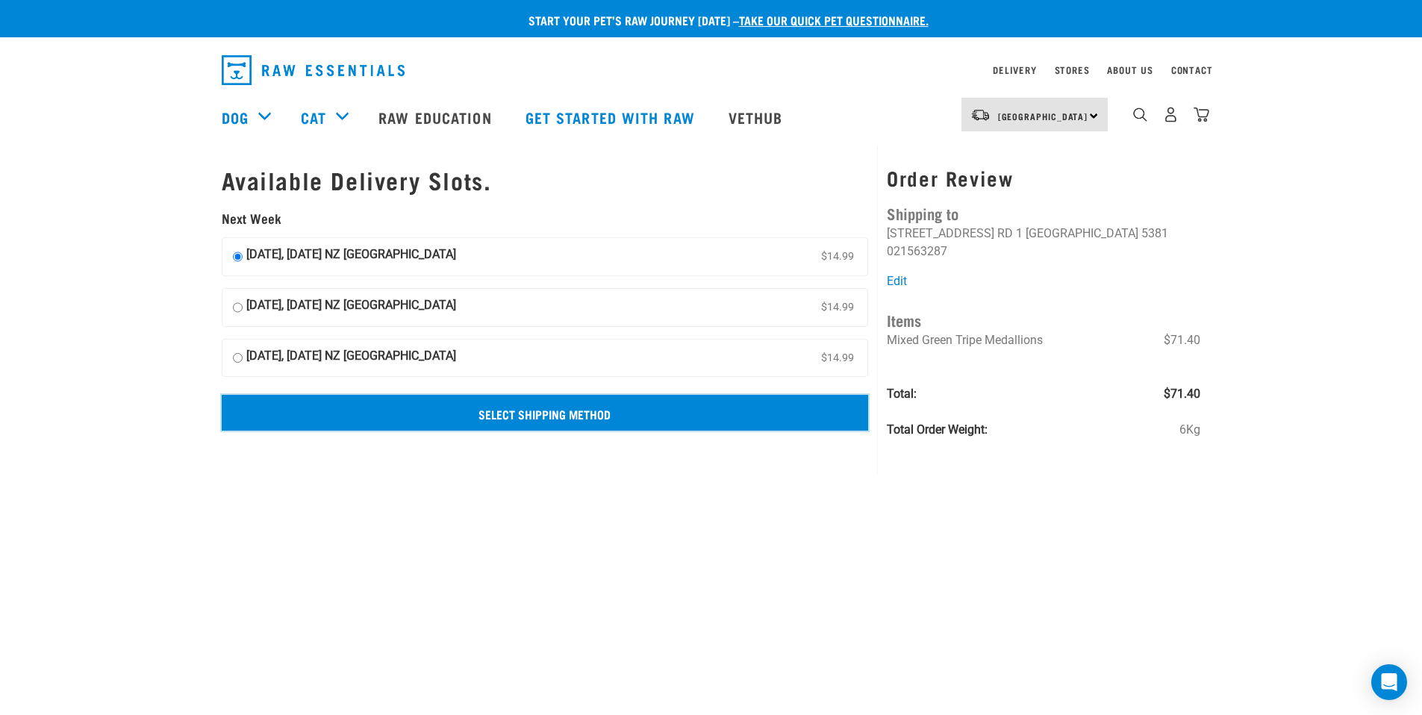
click at [557, 413] on input "Select Shipping Method" at bounding box center [545, 413] width 647 height 36
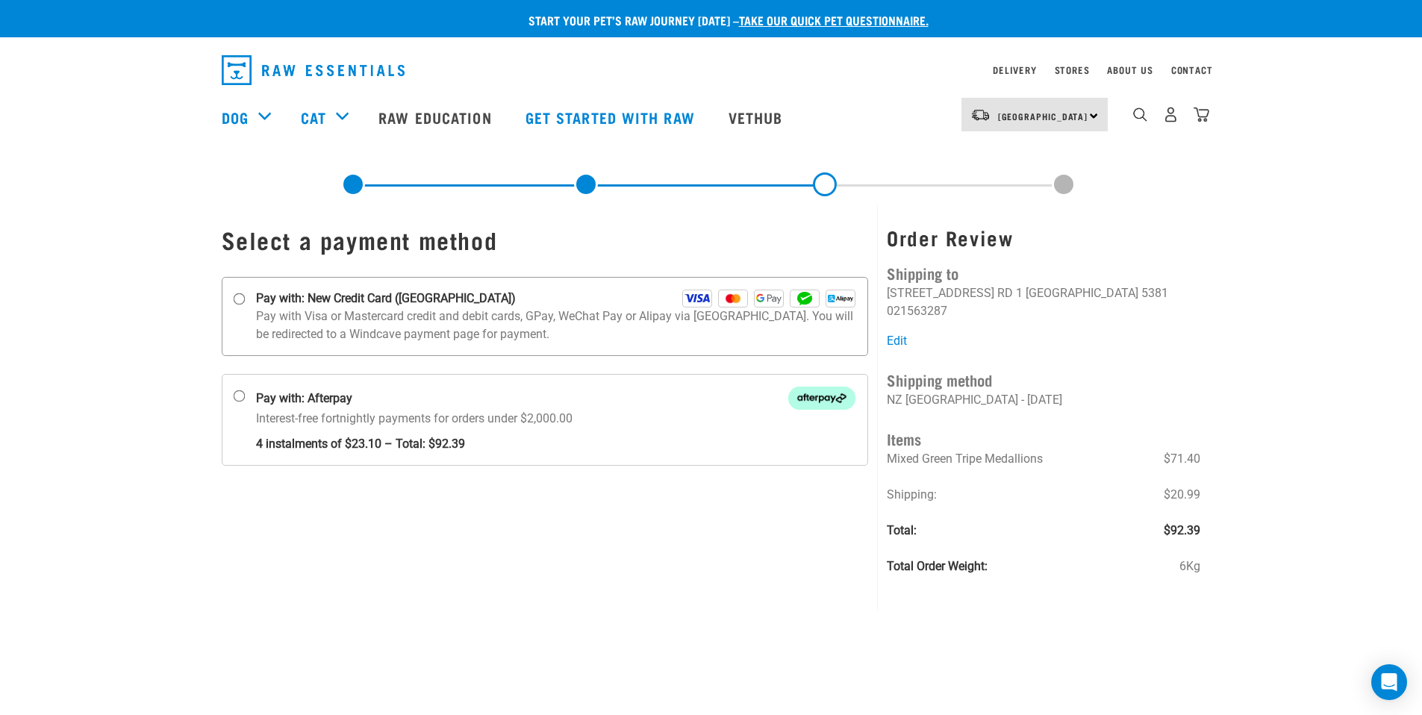
click at [241, 297] on input "Pay with: New Credit Card ([GEOGRAPHIC_DATA])" at bounding box center [239, 299] width 12 height 12
radio input "true"
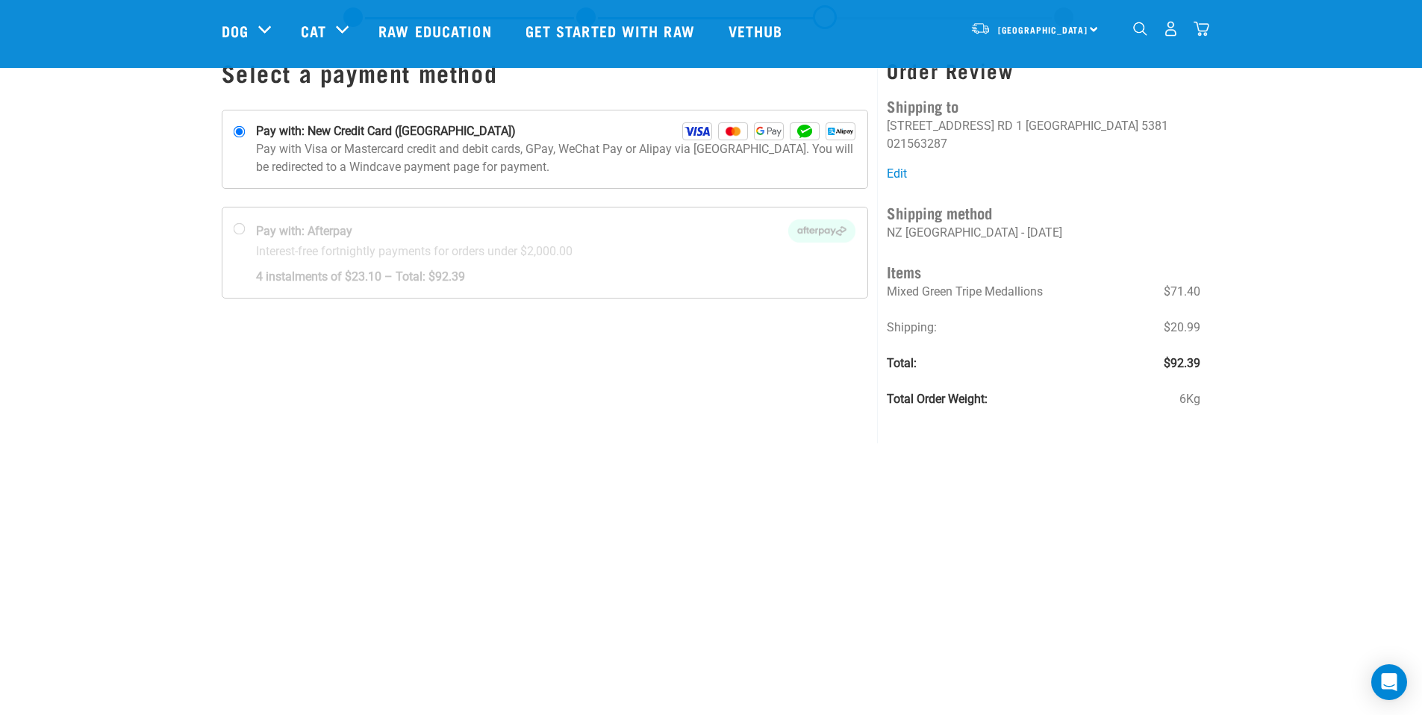
scroll to position [255, 0]
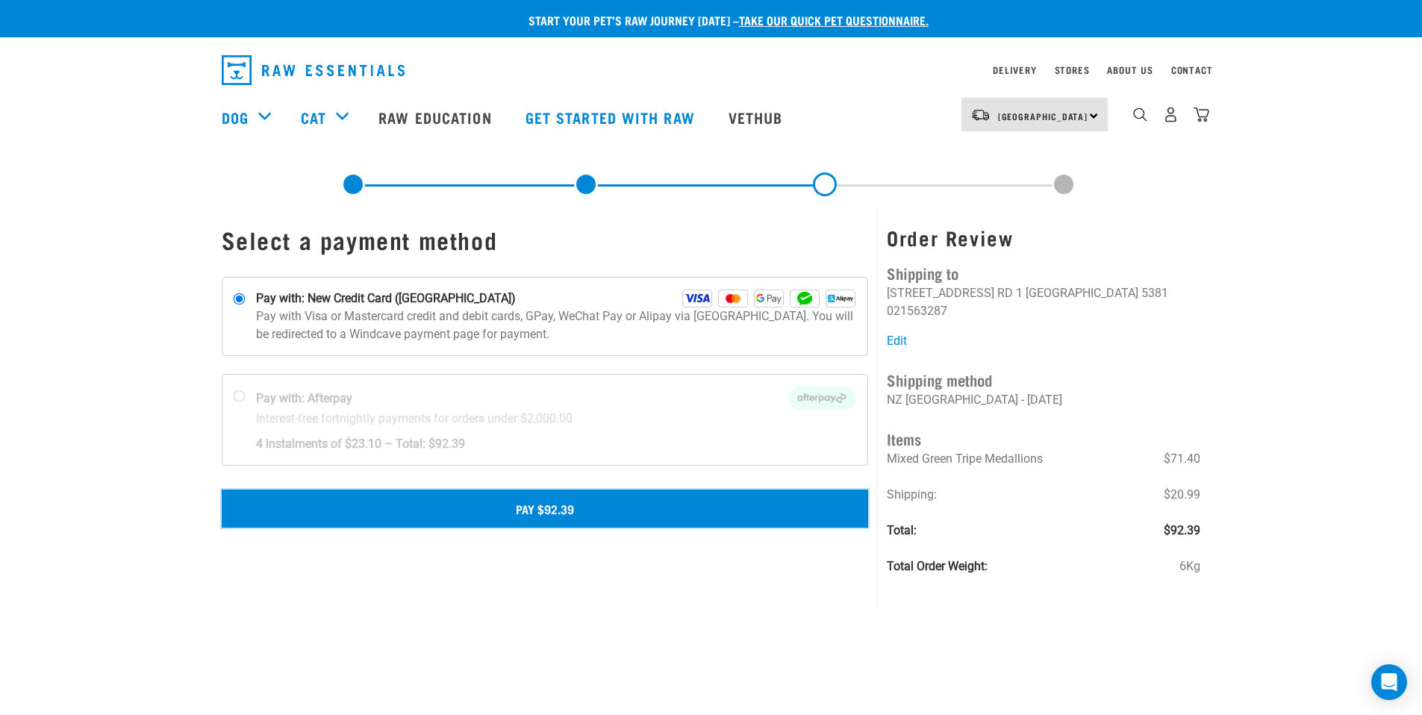
click at [568, 511] on button "Pay $92.39" at bounding box center [545, 508] width 647 height 37
